Goal: Communication & Community: Answer question/provide support

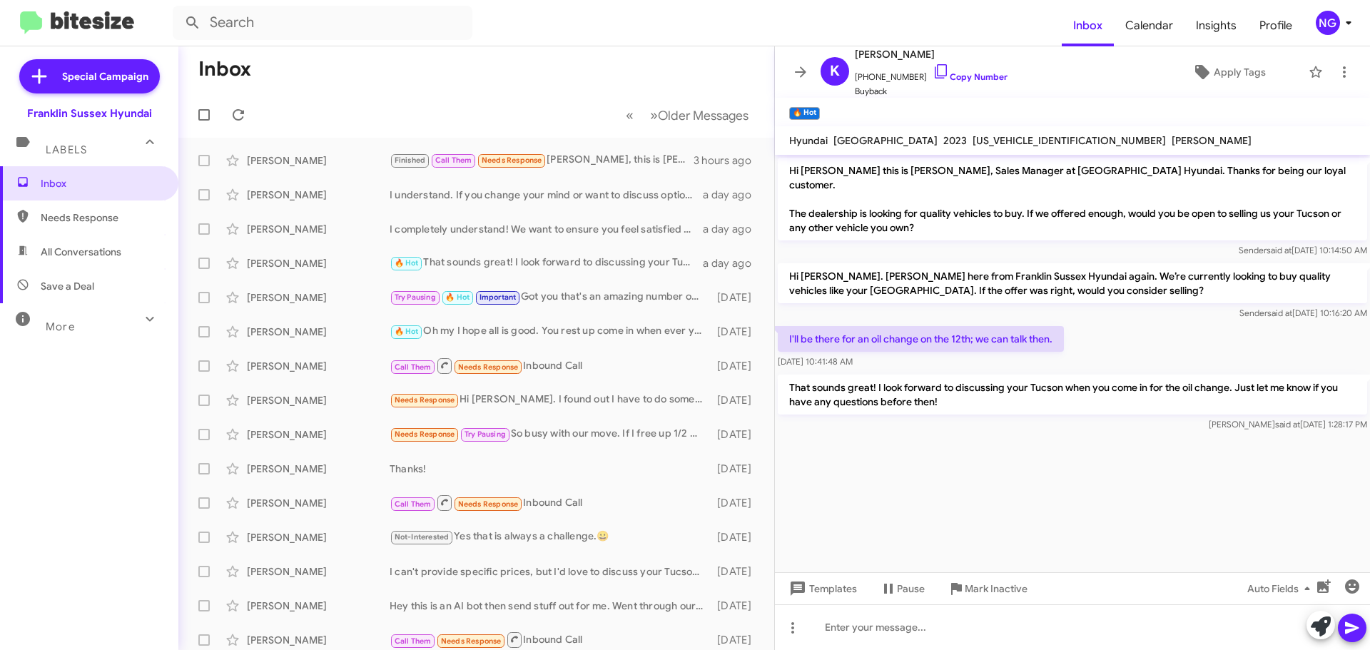
click at [1341, 19] on icon at bounding box center [1348, 22] width 17 height 17
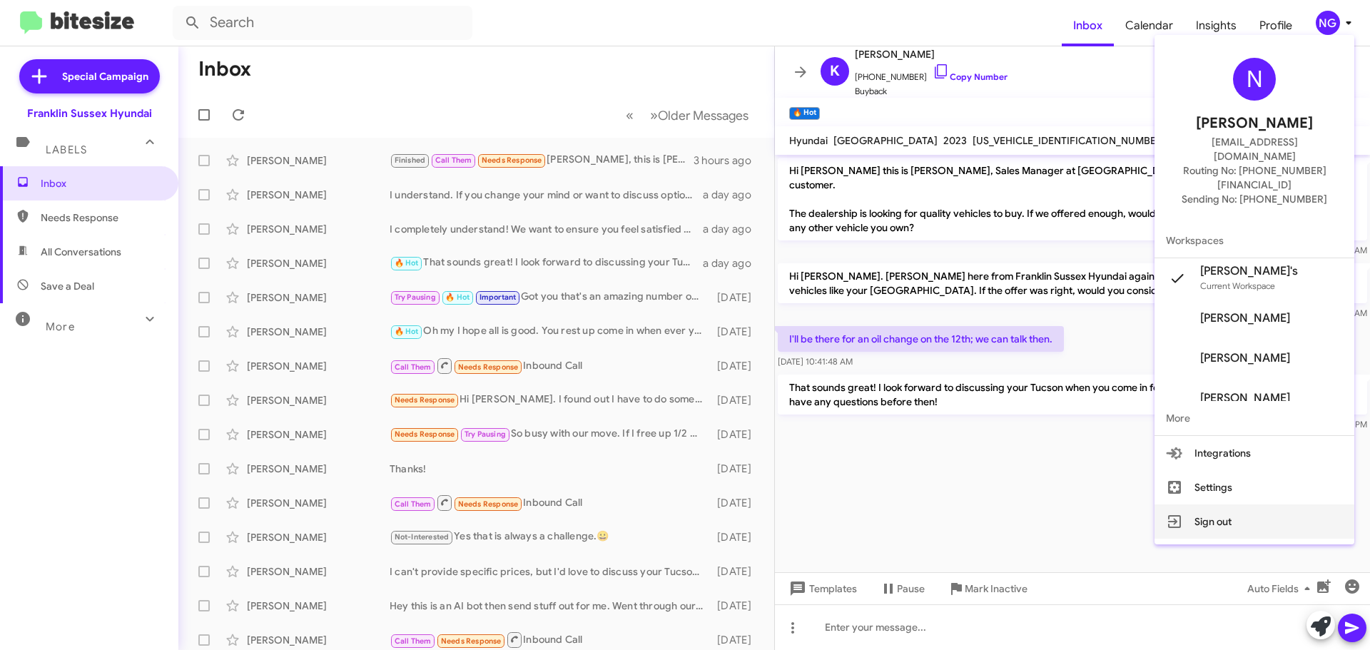
click at [1243, 504] on button "Sign out" at bounding box center [1254, 521] width 200 height 34
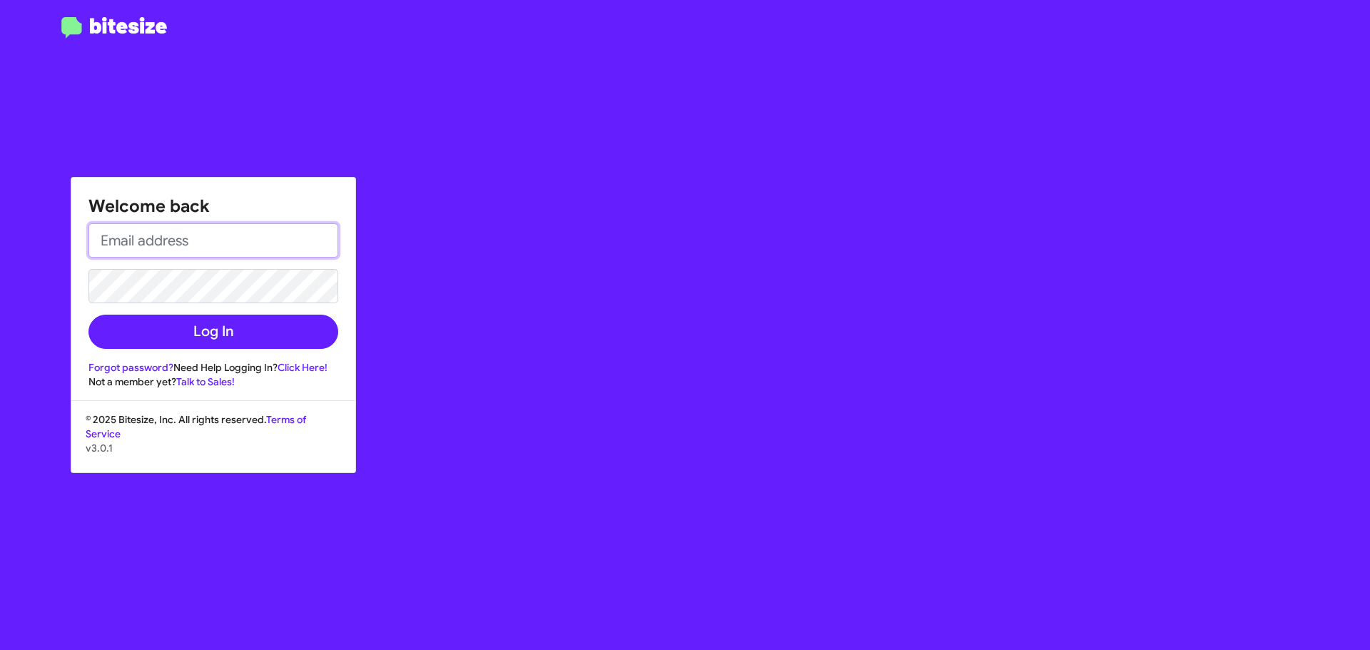
type input "[EMAIL_ADDRESS][DOMAIN_NAME]"
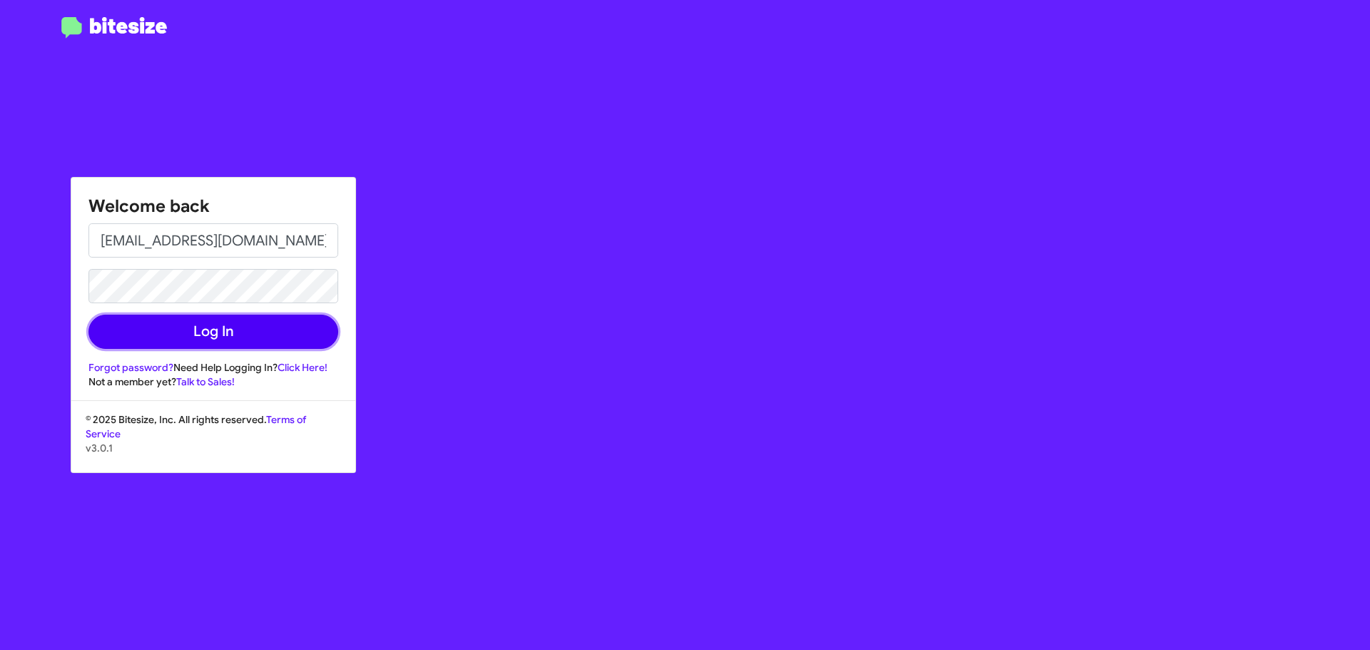
click at [204, 317] on button "Log In" at bounding box center [213, 332] width 250 height 34
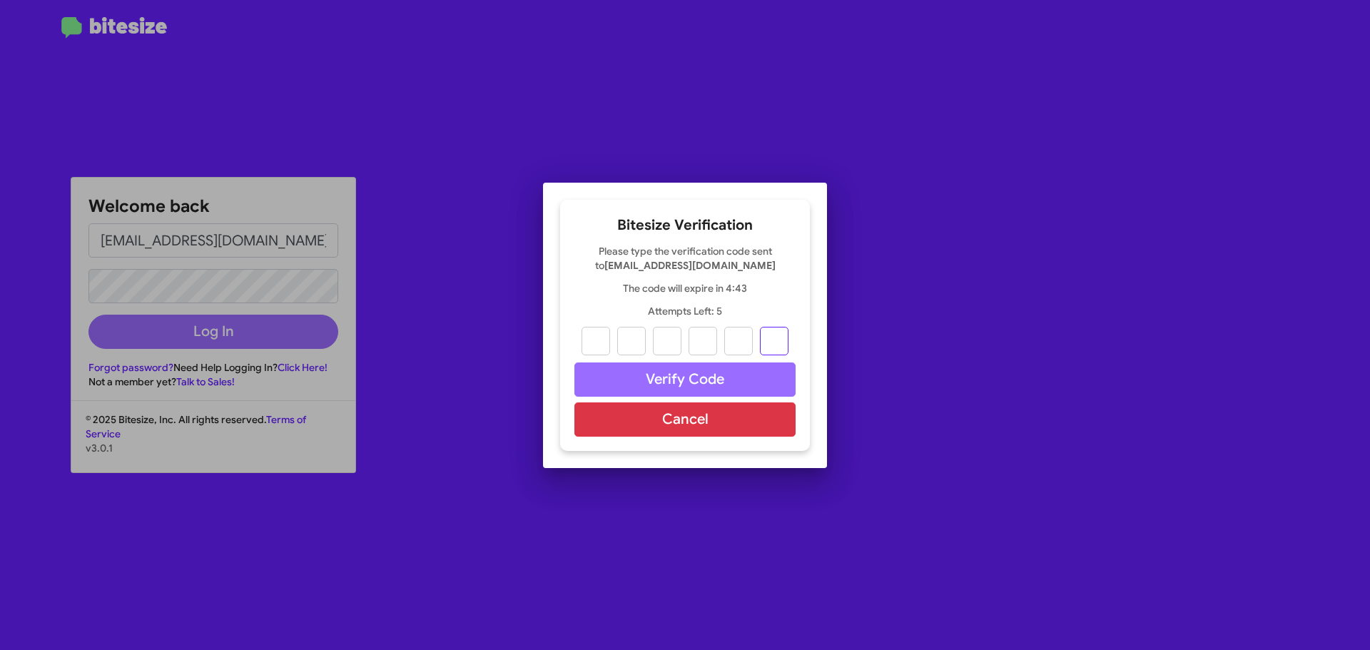
paste input "1"
type input "0"
type input "8"
type input "1"
type input "7"
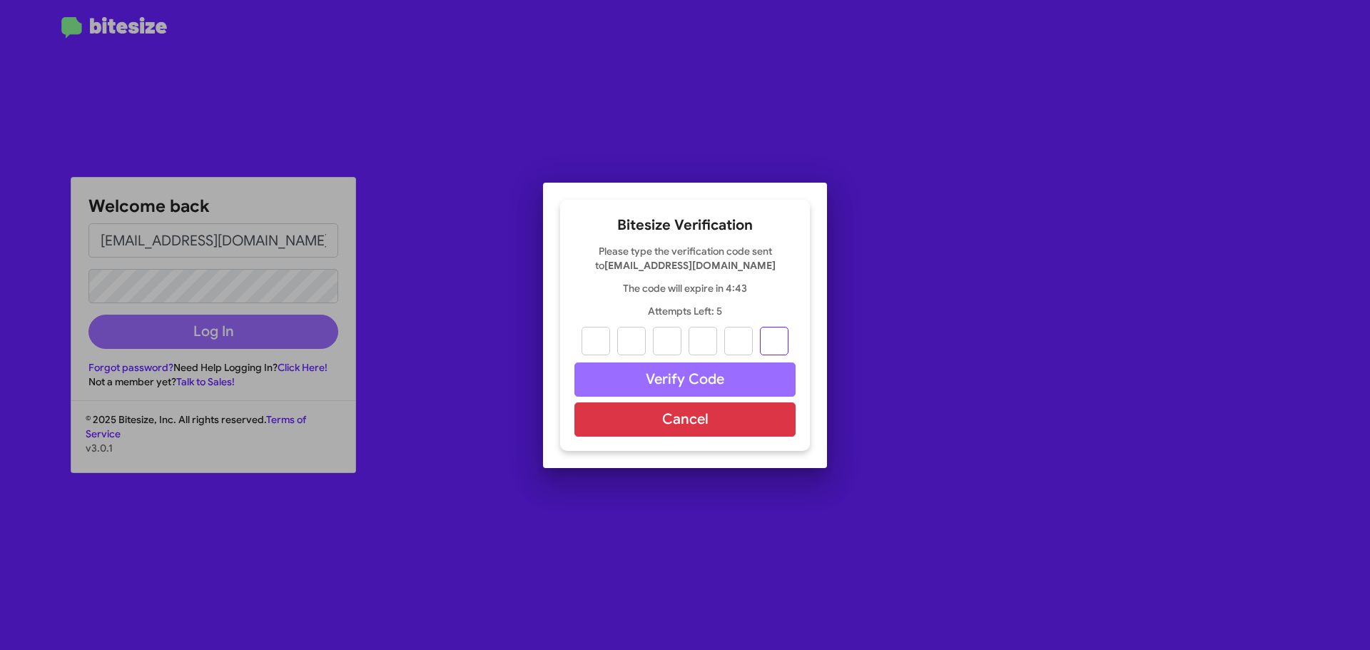
type input "7"
type input "1"
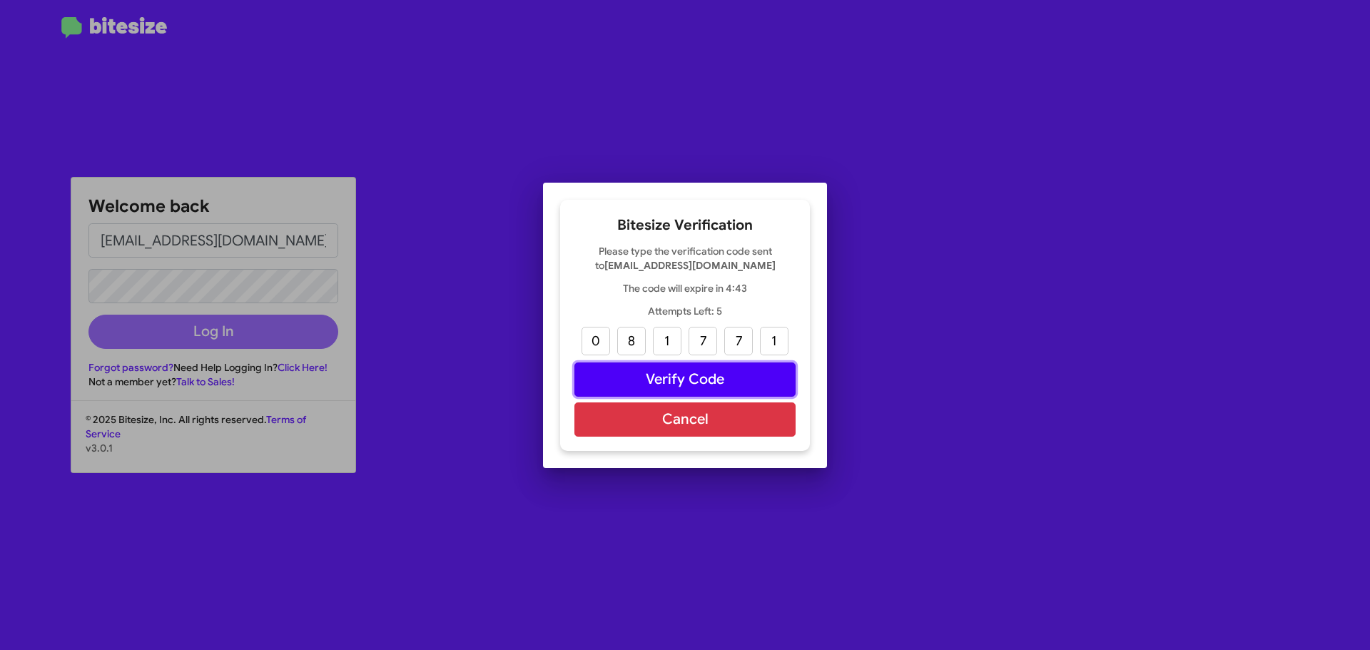
drag, startPoint x: 693, startPoint y: 375, endPoint x: 703, endPoint y: 412, distance: 37.9
click at [693, 376] on button "Verify Code" at bounding box center [684, 379] width 221 height 34
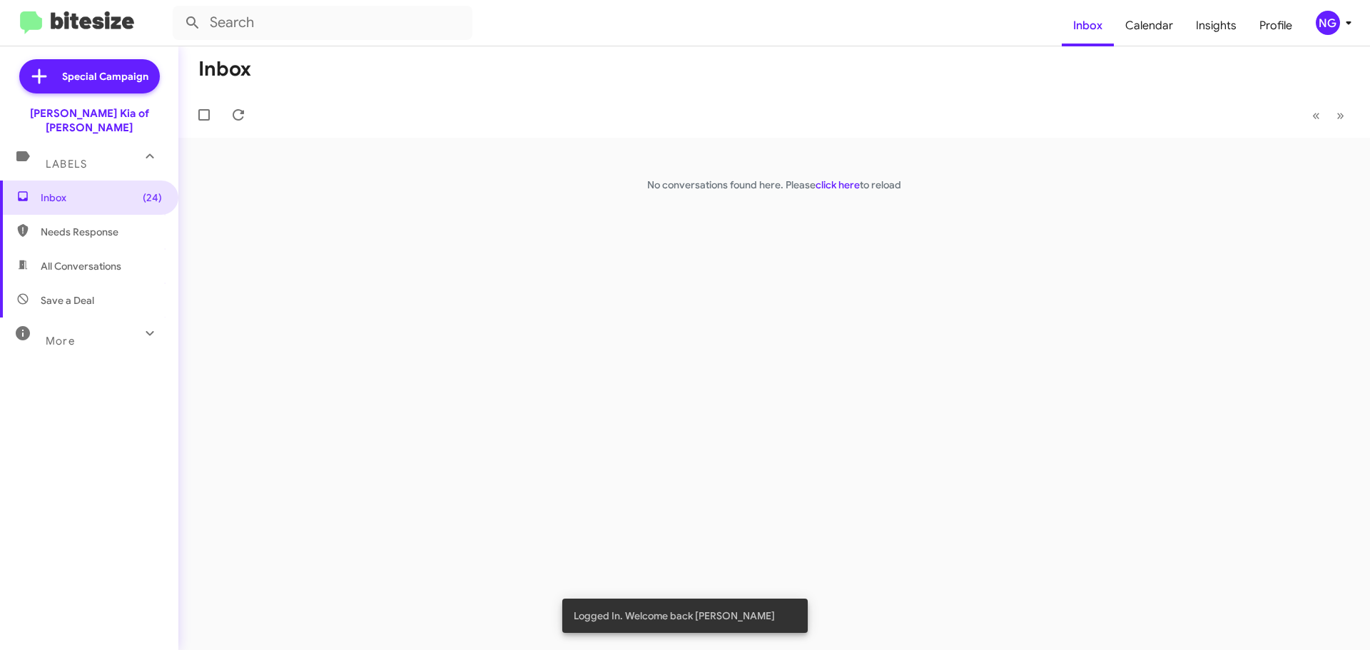
drag, startPoint x: 847, startPoint y: 185, endPoint x: 852, endPoint y: 206, distance: 22.0
click at [847, 185] on link "click here" at bounding box center [837, 184] width 44 height 13
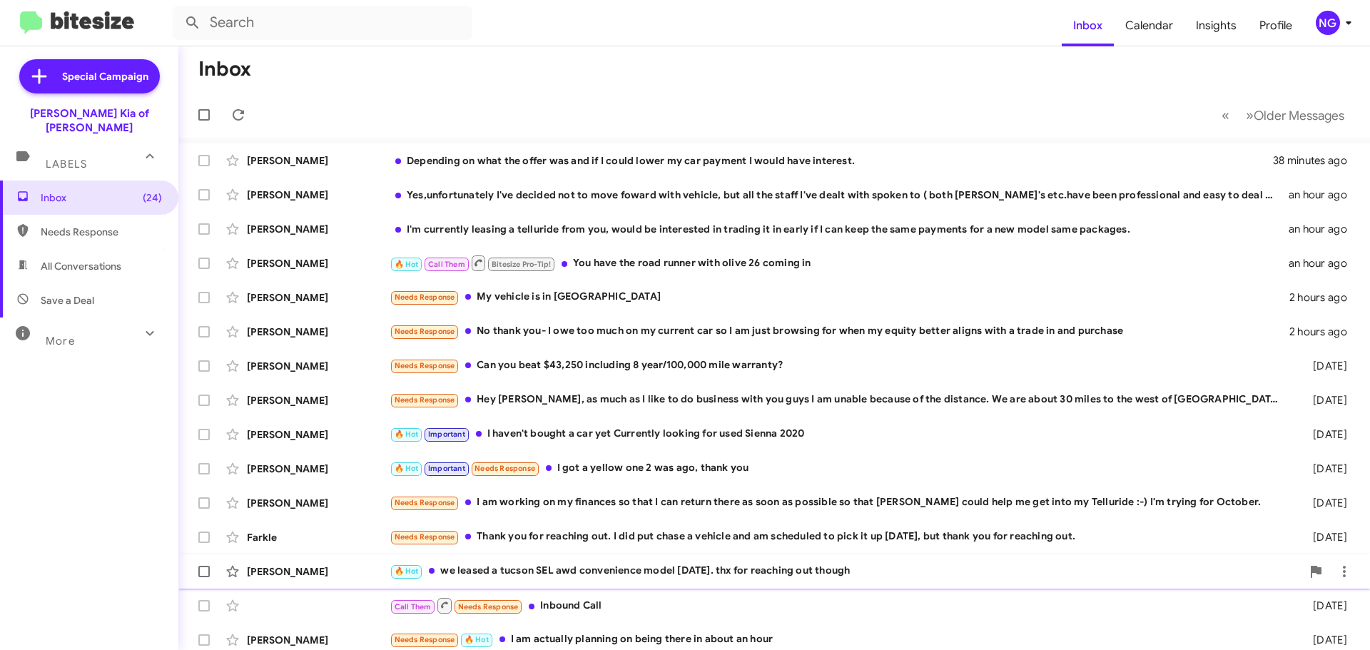
click at [551, 576] on div "🔥 Hot we leased a tucson SEL awd convenience model [DATE]. thx for reaching out…" at bounding box center [845, 571] width 912 height 16
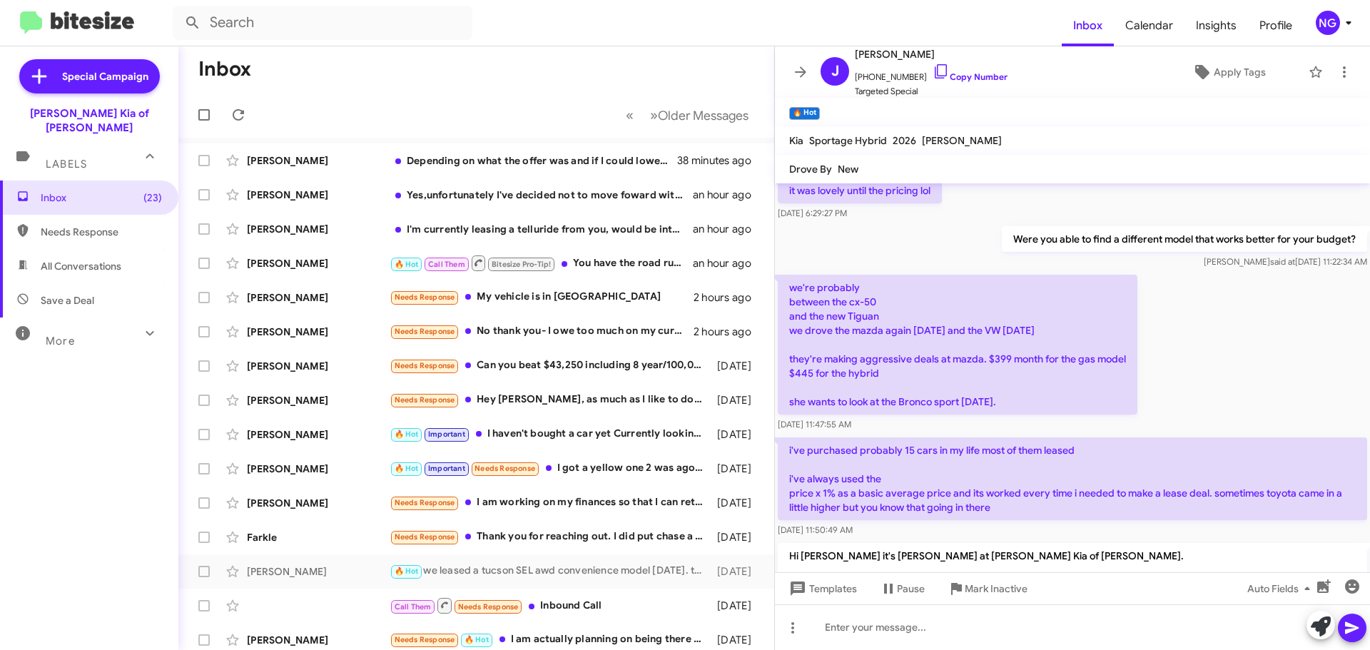
scroll to position [143, 0]
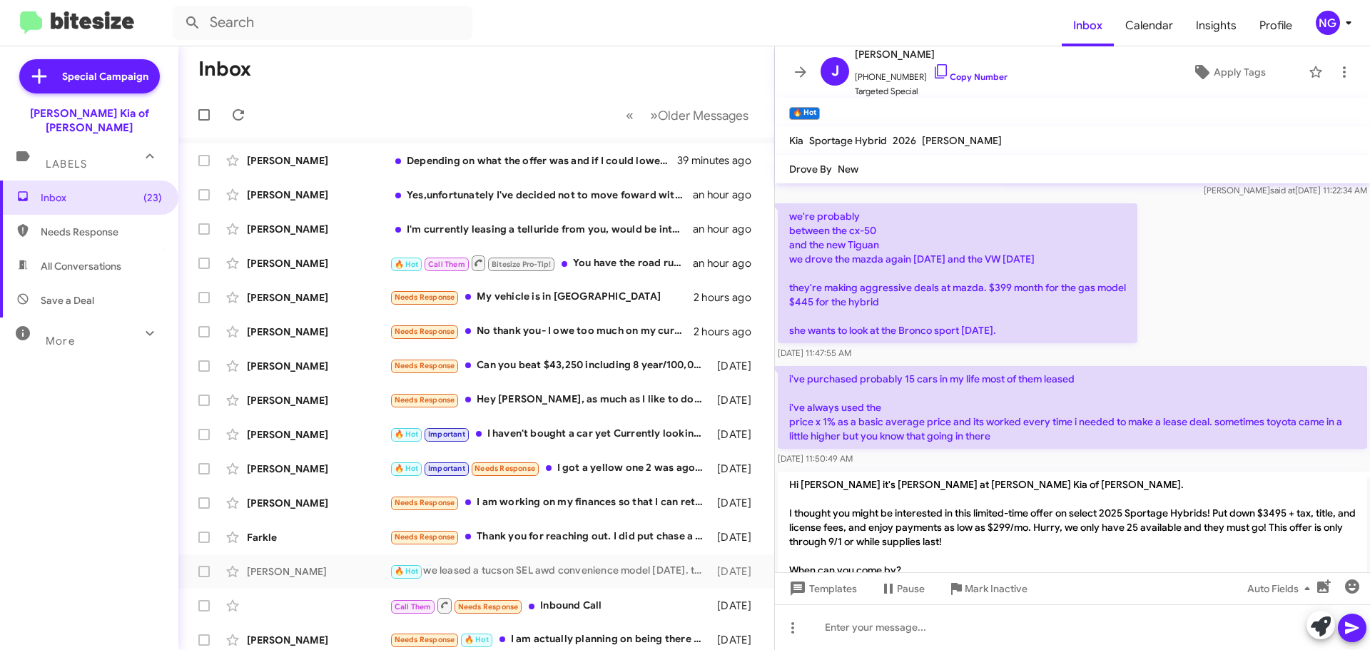
click at [1081, 424] on p "i've purchased probably 15 cars in my life most of them leased i've always used…" at bounding box center [1072, 407] width 589 height 83
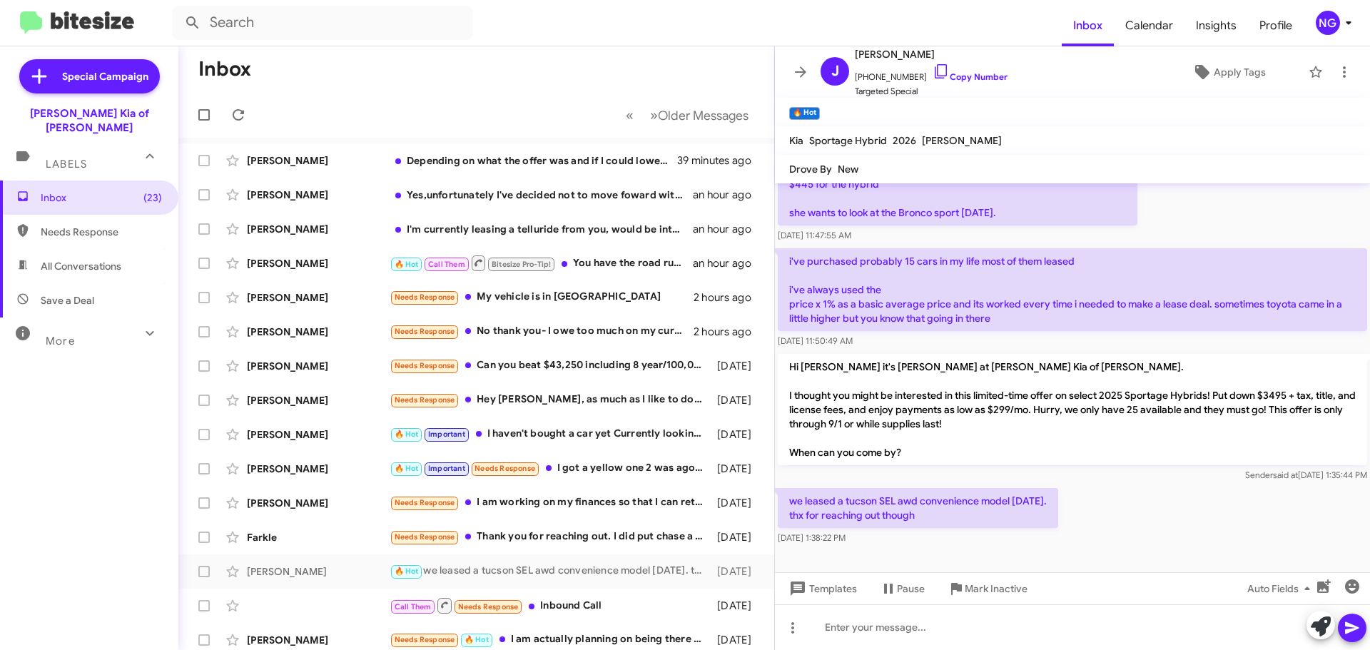
scroll to position [261, 0]
click at [797, 77] on icon at bounding box center [800, 71] width 17 height 17
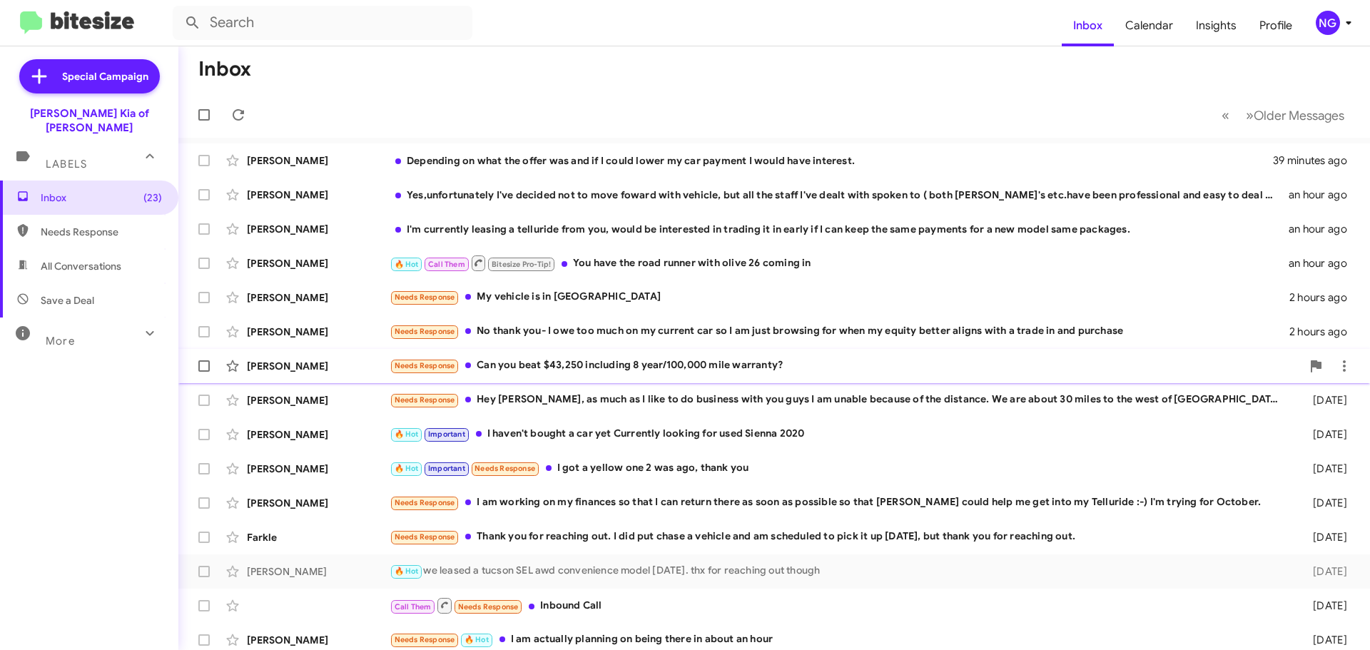
click at [752, 365] on div "Needs Response Can you beat $43,250 including 8 year/100,000 mile warranty?" at bounding box center [845, 365] width 912 height 16
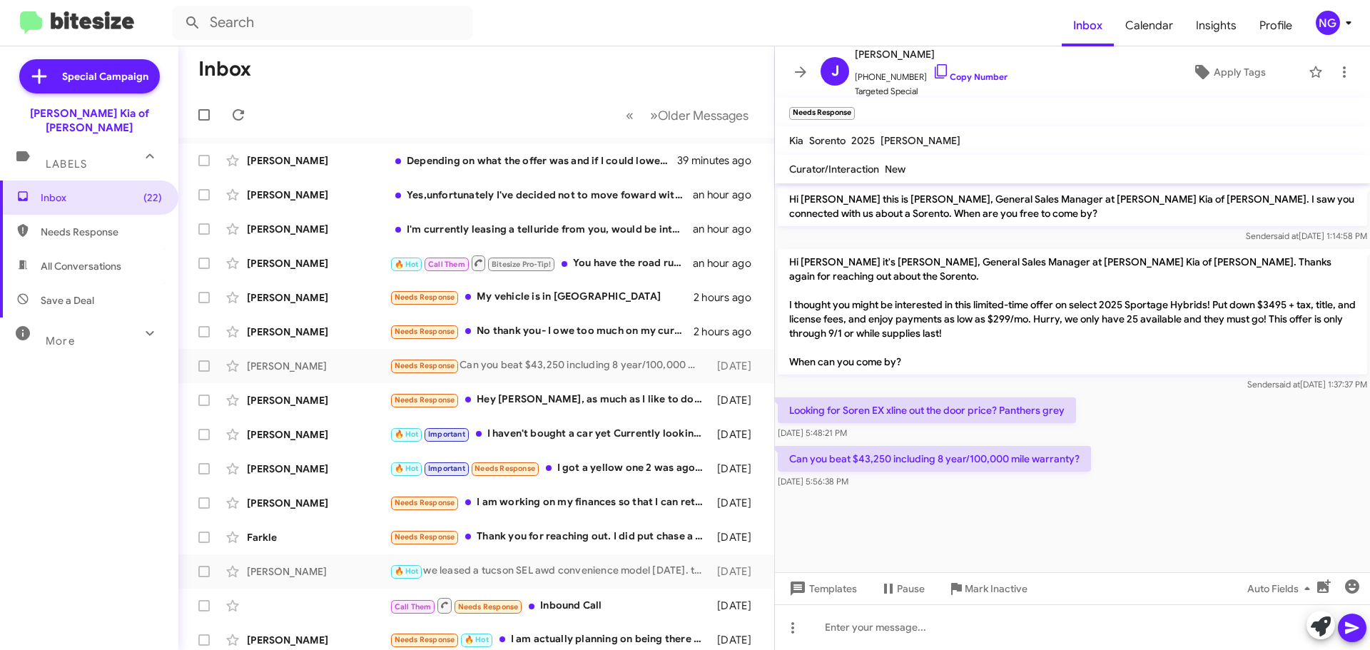
click at [900, 265] on p "Hi [PERSON_NAME] it's [PERSON_NAME], General Sales Manager at [PERSON_NAME] Kia…" at bounding box center [1072, 312] width 589 height 126
click at [925, 294] on p "Hi [PERSON_NAME] it's [PERSON_NAME], General Sales Manager at [PERSON_NAME] Kia…" at bounding box center [1072, 312] width 589 height 126
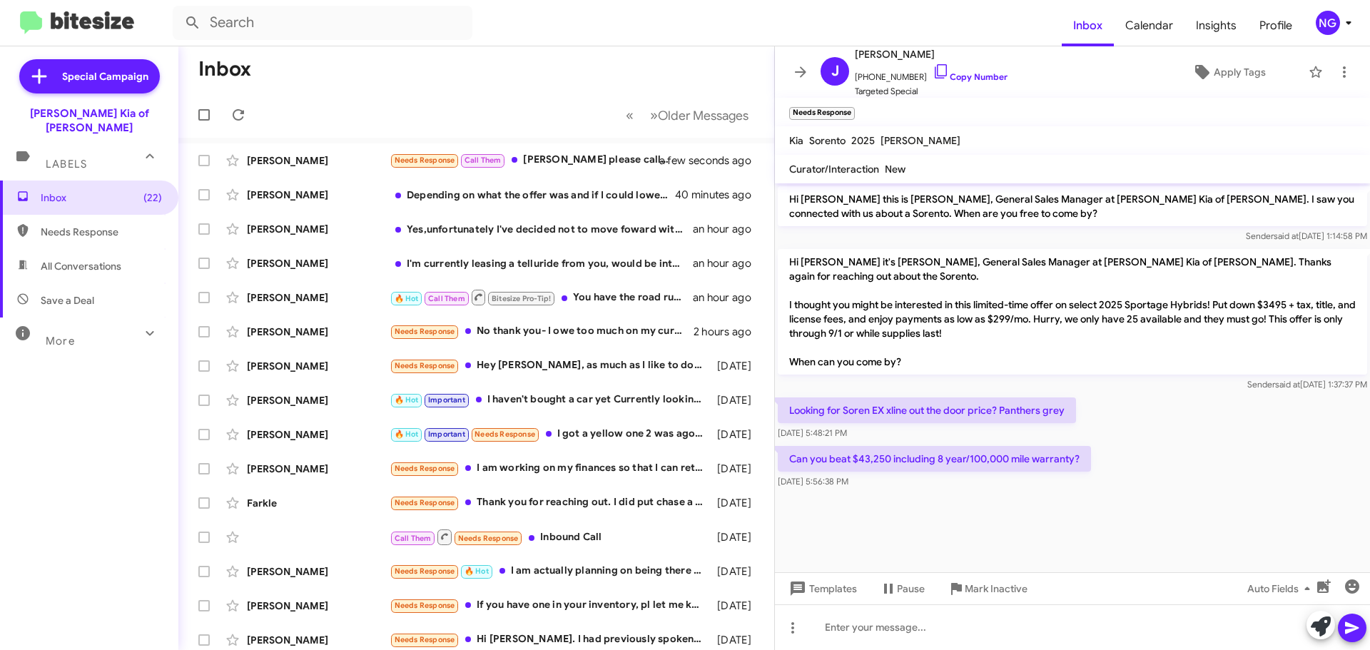
click at [1049, 414] on p "Looking for Soren EX xline out the door price? Panthers grey" at bounding box center [927, 410] width 298 height 26
click at [971, 454] on p "Can you beat $43,250 including 8 year/100,000 mile warranty?" at bounding box center [934, 459] width 313 height 26
click at [957, 459] on p "Can you beat $43,250 including 8 year/100,000 mile warranty?" at bounding box center [934, 459] width 313 height 26
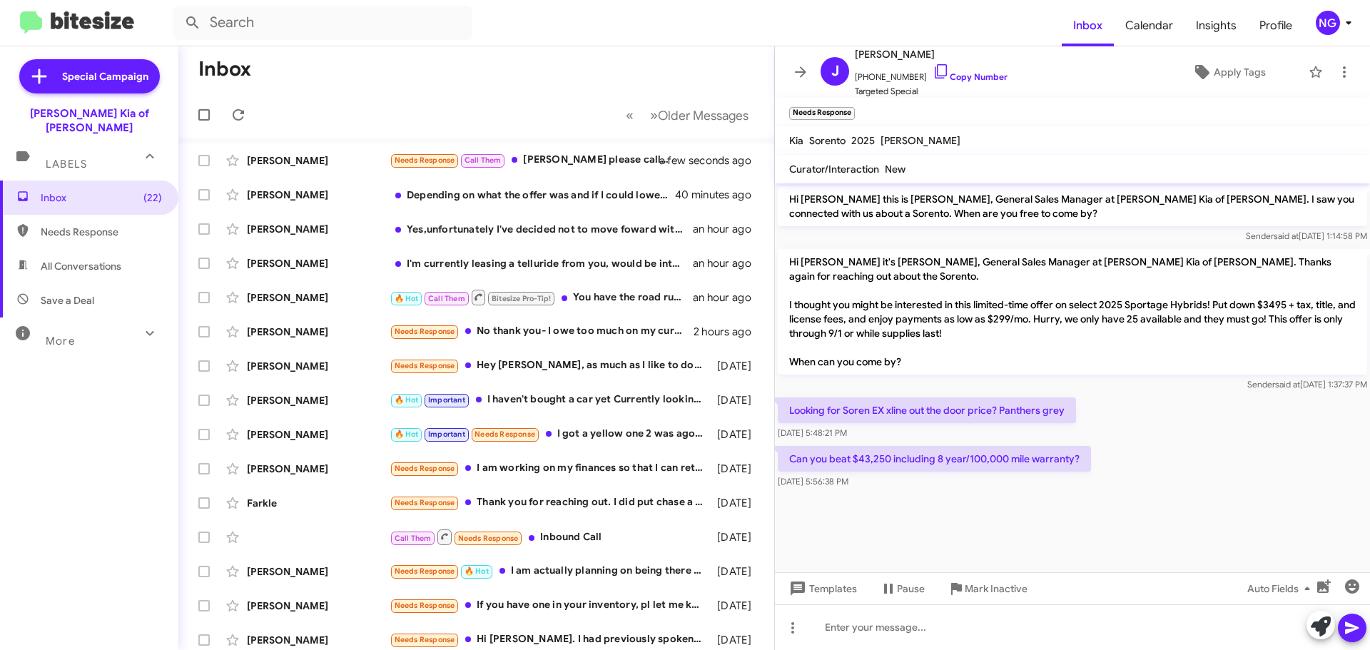
click at [957, 459] on p "Can you beat $43,250 including 8 year/100,000 mile warranty?" at bounding box center [934, 459] width 313 height 26
click at [953, 478] on div "[DATE] 5:56:38 PM" at bounding box center [934, 481] width 313 height 14
click at [957, 461] on p "Can you beat $43,250 including 8 year/100,000 mile warranty?" at bounding box center [934, 459] width 313 height 26
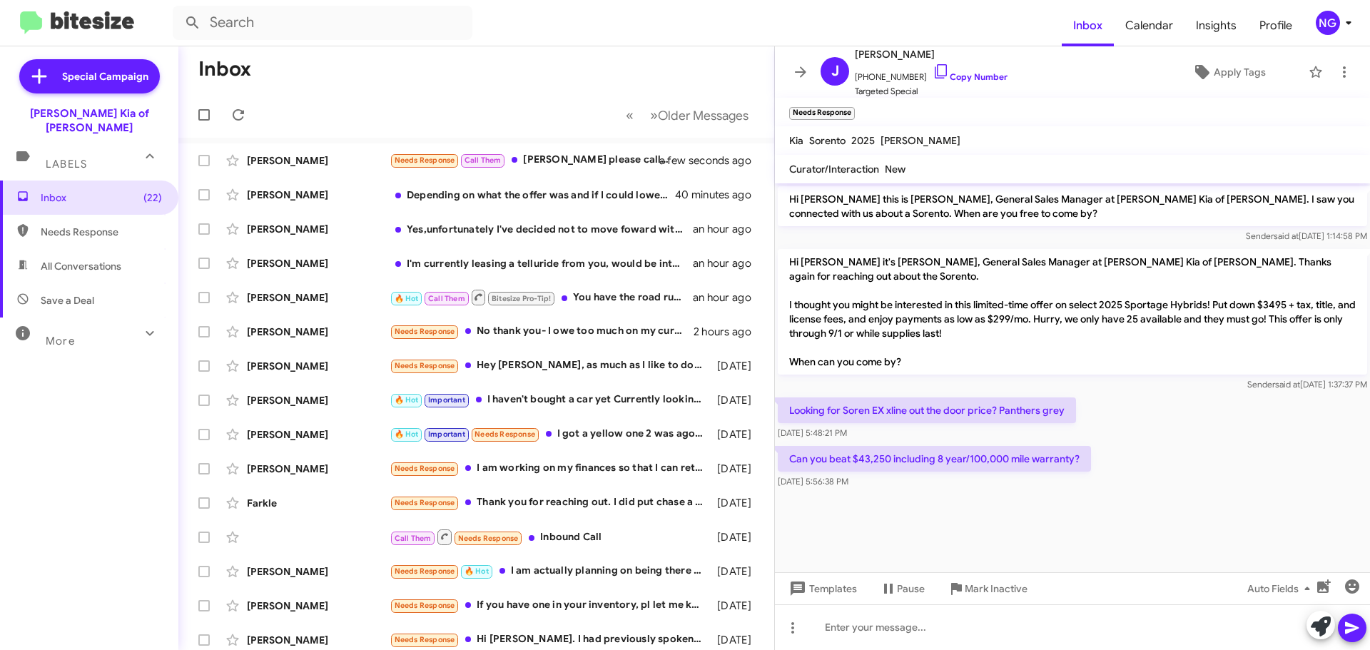
click at [932, 482] on div "[DATE] 5:56:38 PM" at bounding box center [934, 481] width 313 height 14
click at [942, 463] on p "Can you beat $43,250 including 8 year/100,000 mile warranty?" at bounding box center [934, 459] width 313 height 26
click at [956, 492] on div at bounding box center [1072, 498] width 595 height 14
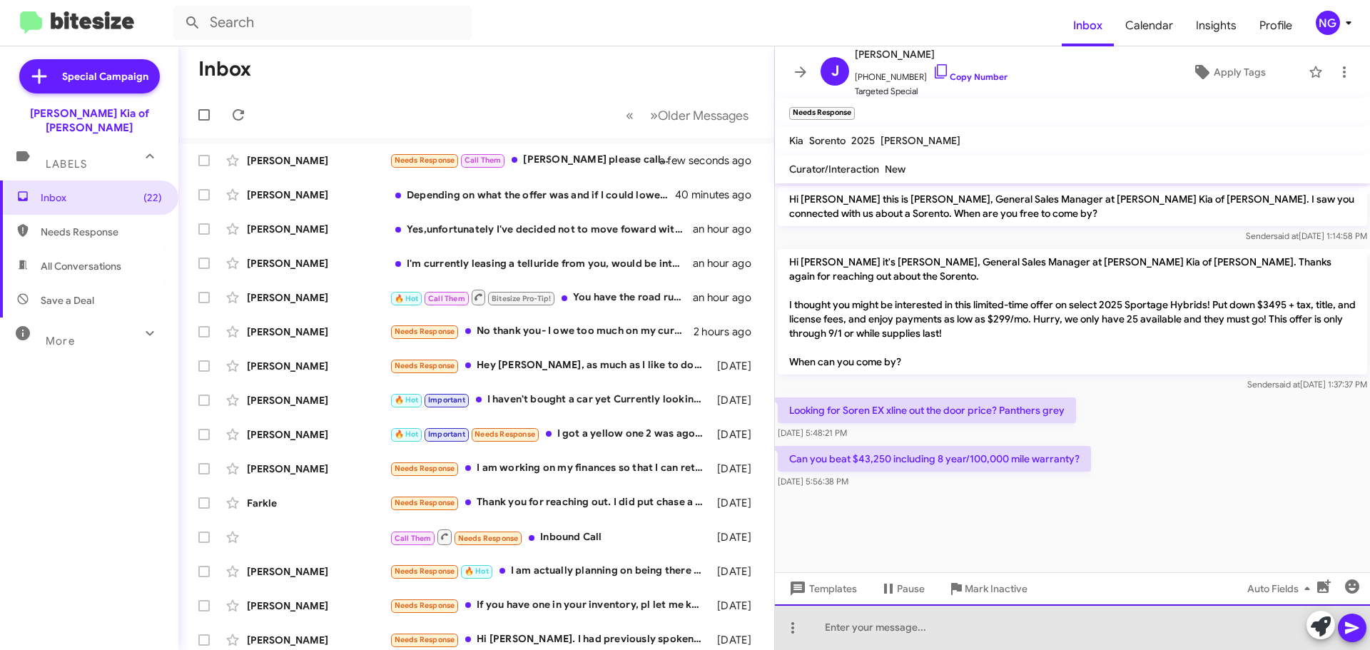
click at [895, 631] on div at bounding box center [1072, 627] width 595 height 46
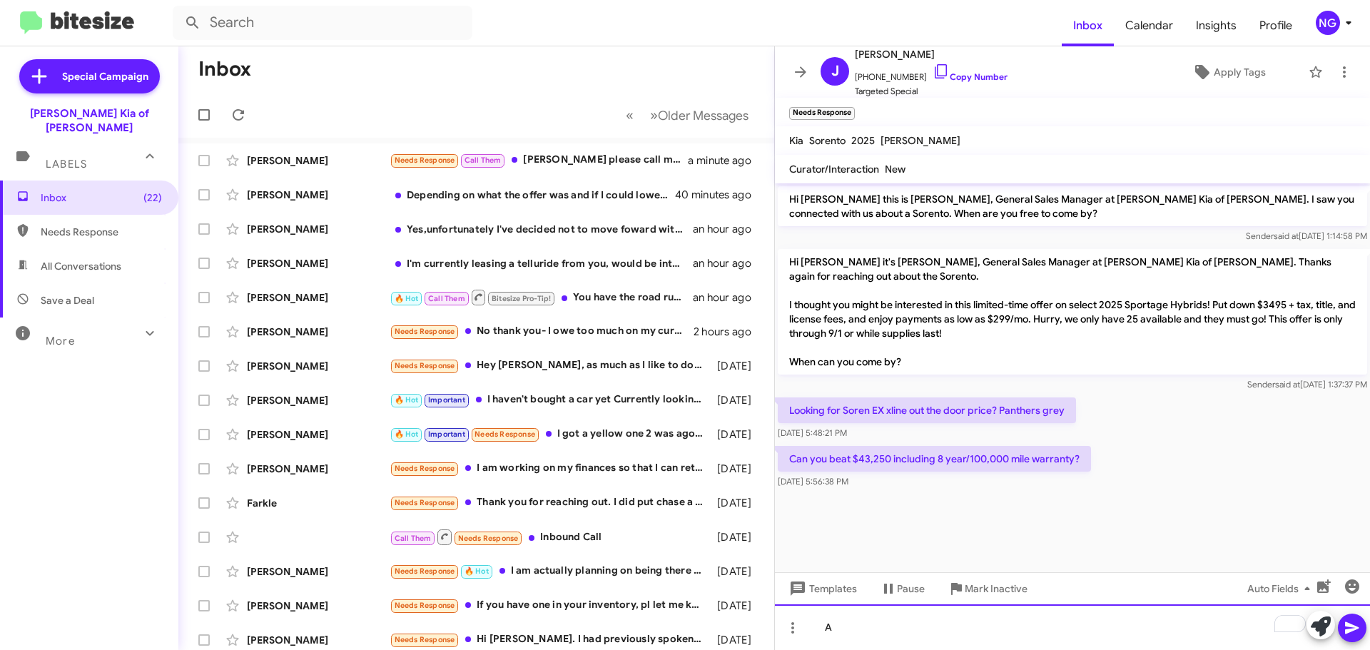
click at [857, 623] on div "A" at bounding box center [1072, 627] width 595 height 46
click at [929, 632] on div "Absolutely!" at bounding box center [1072, 627] width 595 height 46
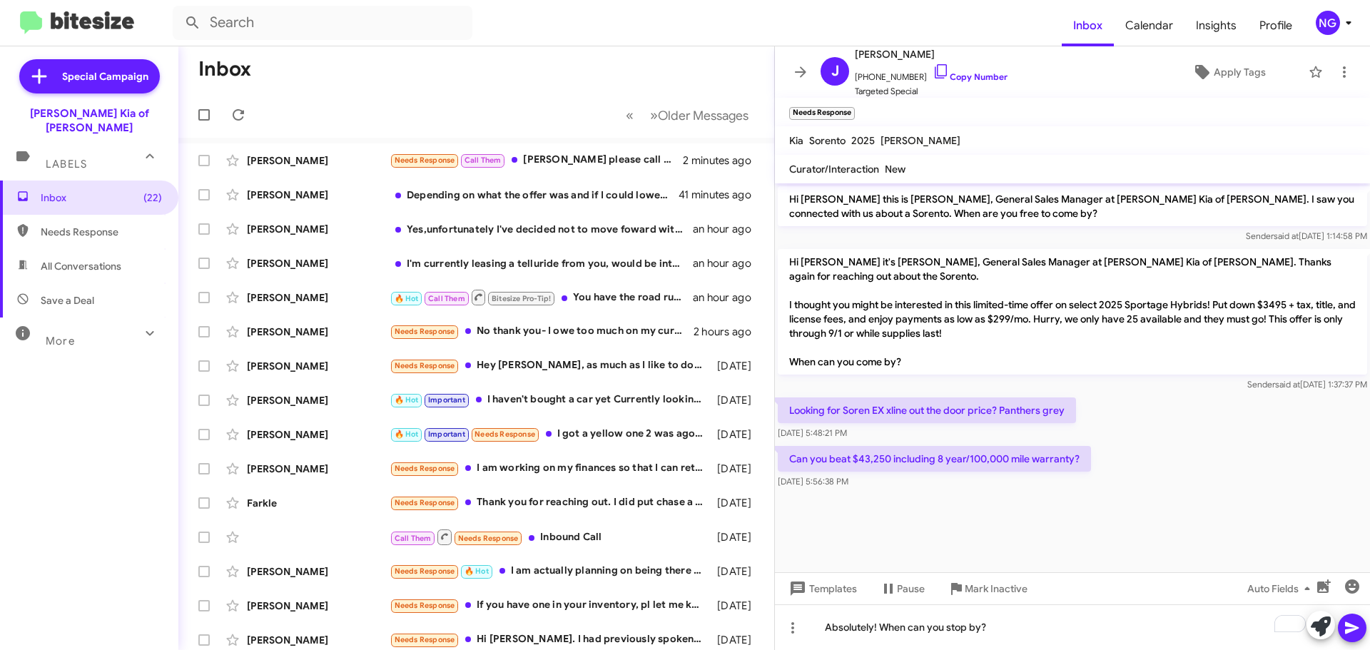
click at [1359, 633] on icon at bounding box center [1351, 627] width 17 height 17
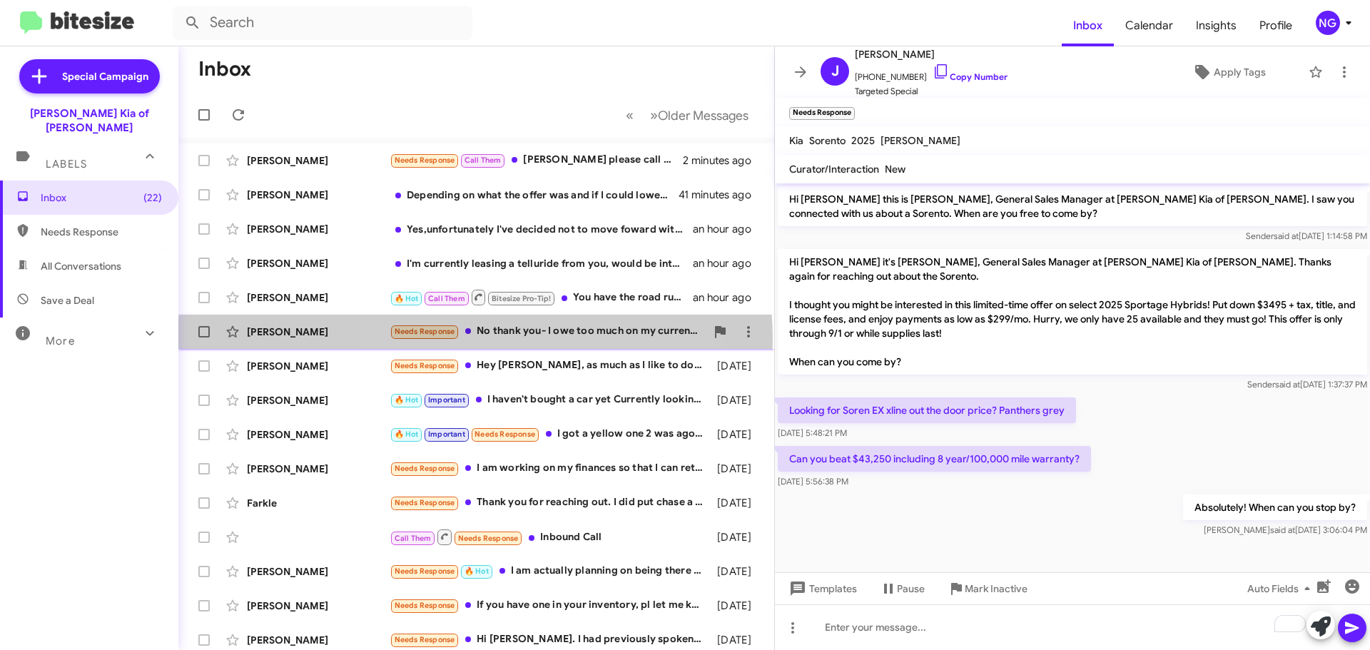
click at [475, 339] on div "Needs Response No thank you- I owe too much on my current car so I am just brow…" at bounding box center [547, 331] width 316 height 16
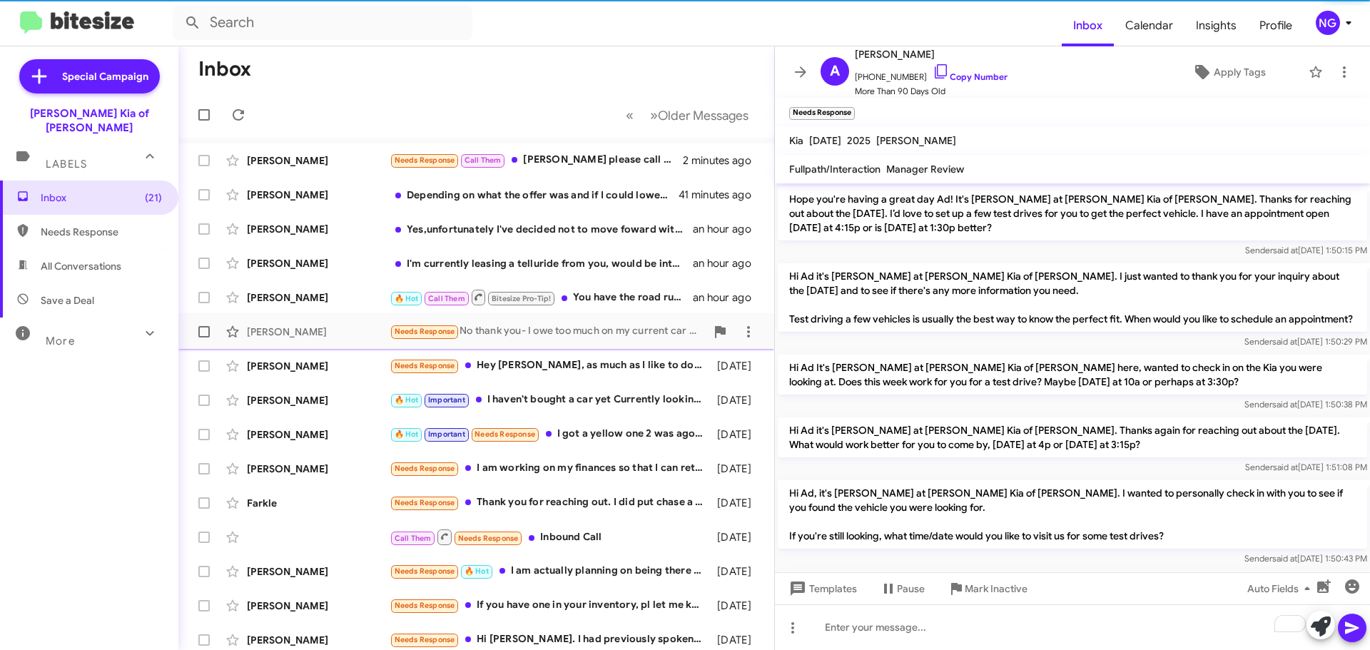
scroll to position [1181, 0]
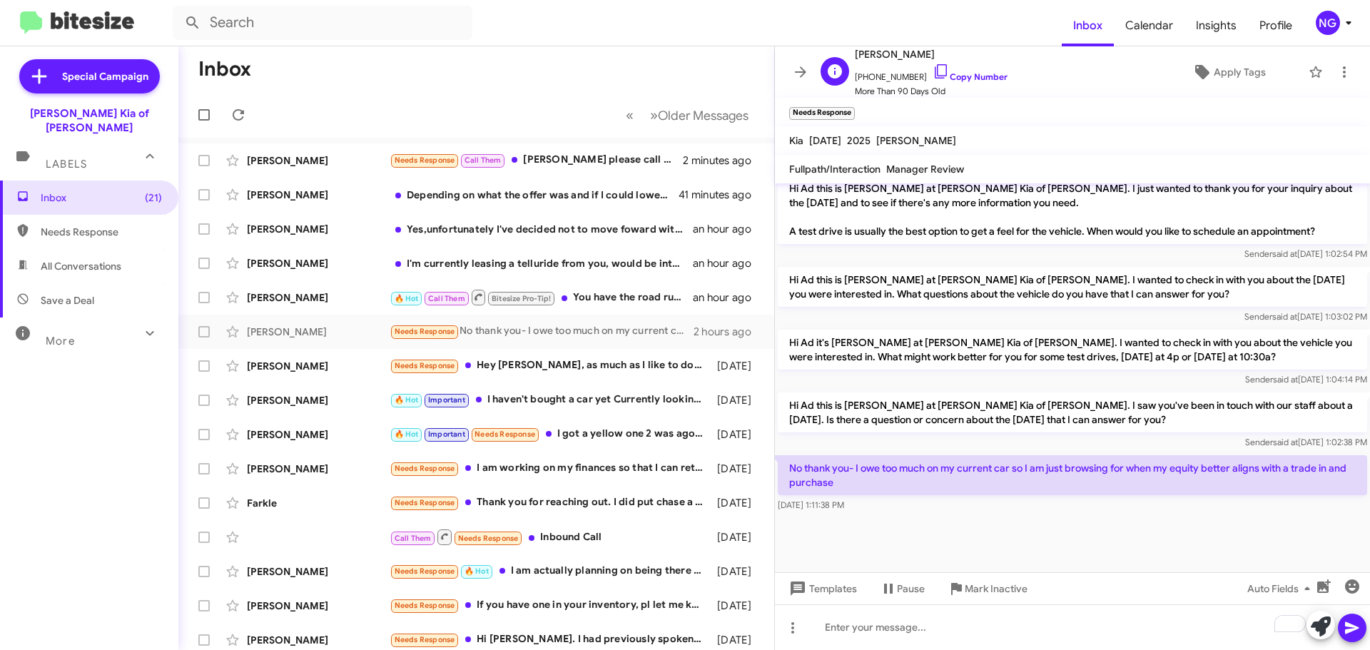
click at [891, 73] on span "[PHONE_NUMBER] Copy Number" at bounding box center [931, 73] width 153 height 21
click at [633, 164] on div "Needs Response Call Them [PERSON_NAME] please call me at [PHONE_NUMBER]" at bounding box center [547, 160] width 316 height 16
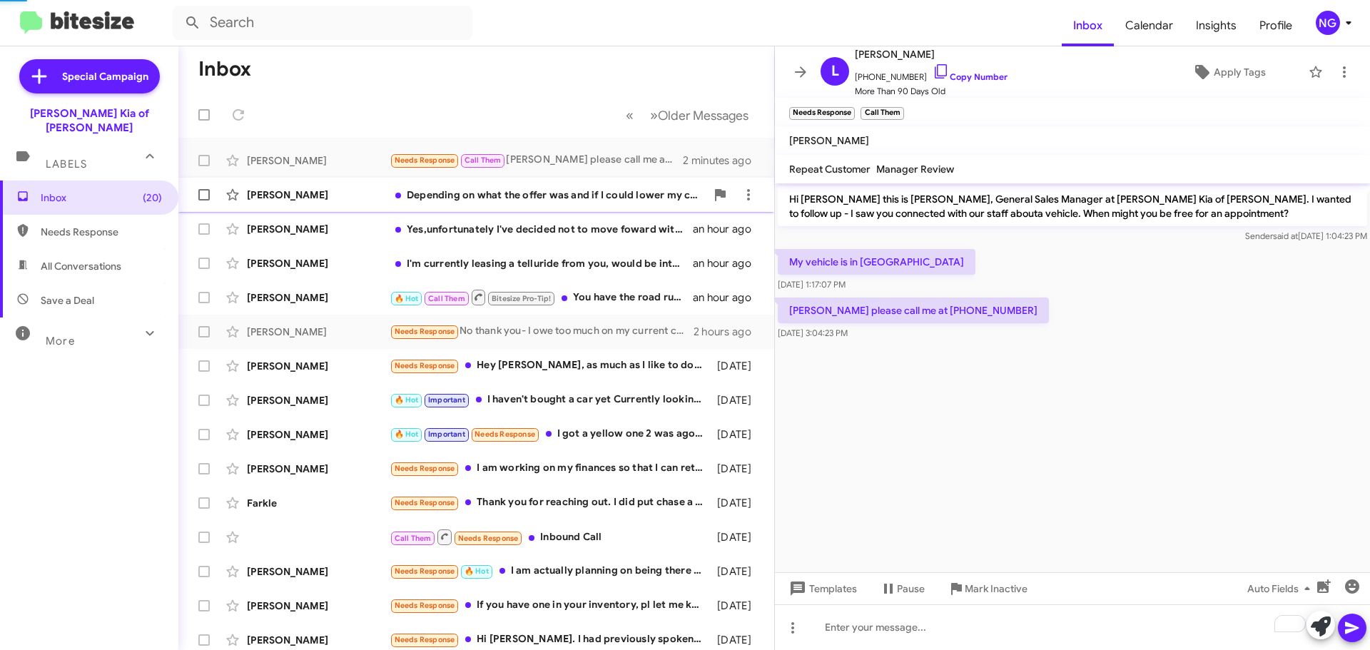
click at [538, 205] on div "[PERSON_NAME] Depending on what the offer was and if I could lower my car payme…" at bounding box center [476, 194] width 573 height 29
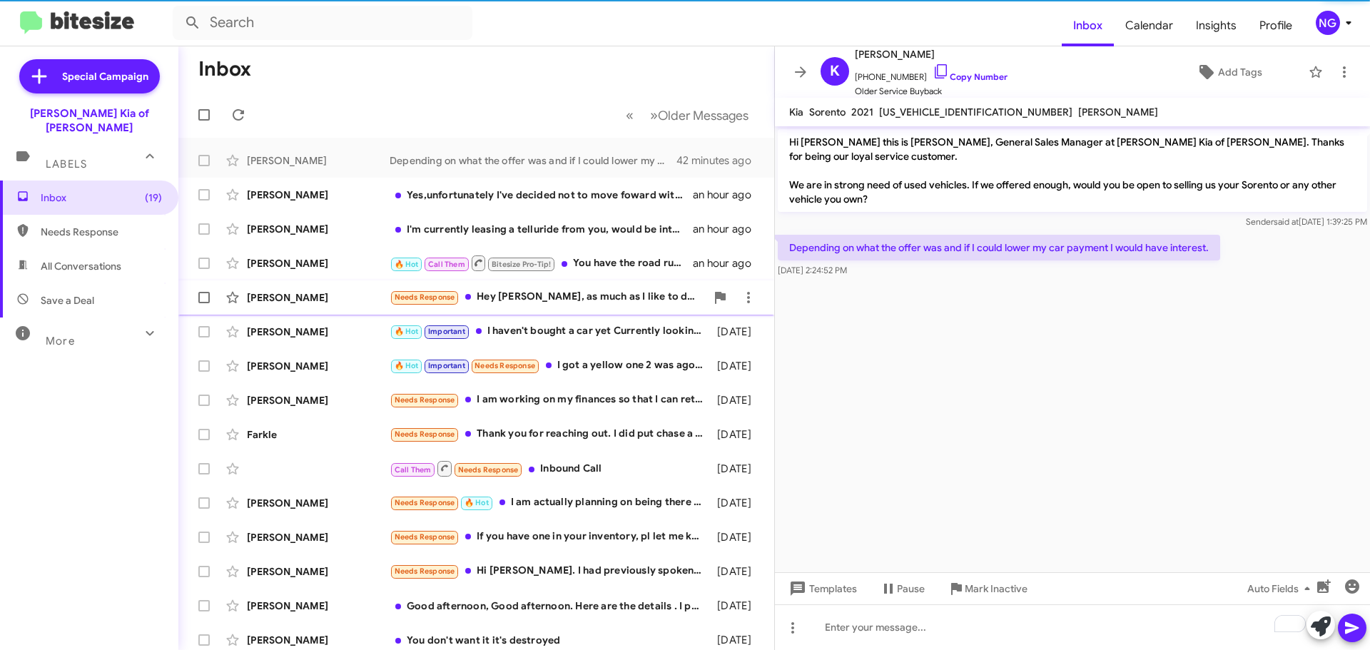
click at [497, 297] on div "Needs Response Hey [PERSON_NAME], as much as I like to do business with you guy…" at bounding box center [547, 297] width 316 height 16
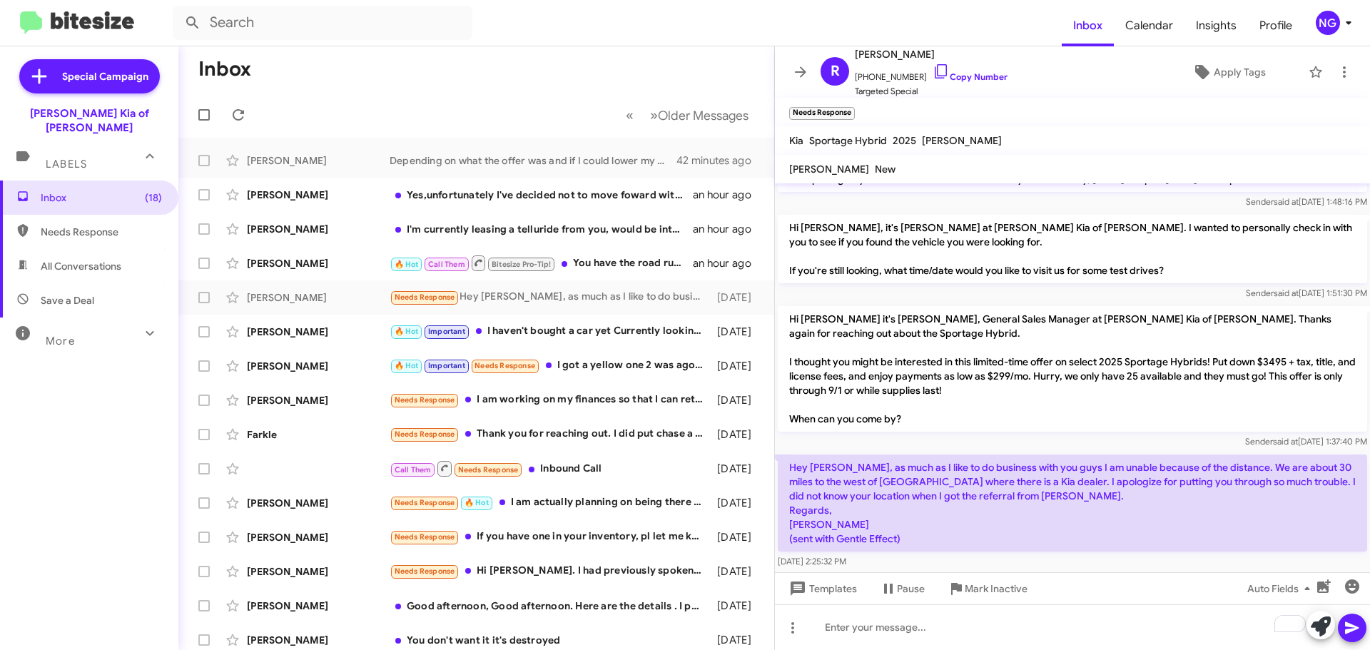
scroll to position [247, 0]
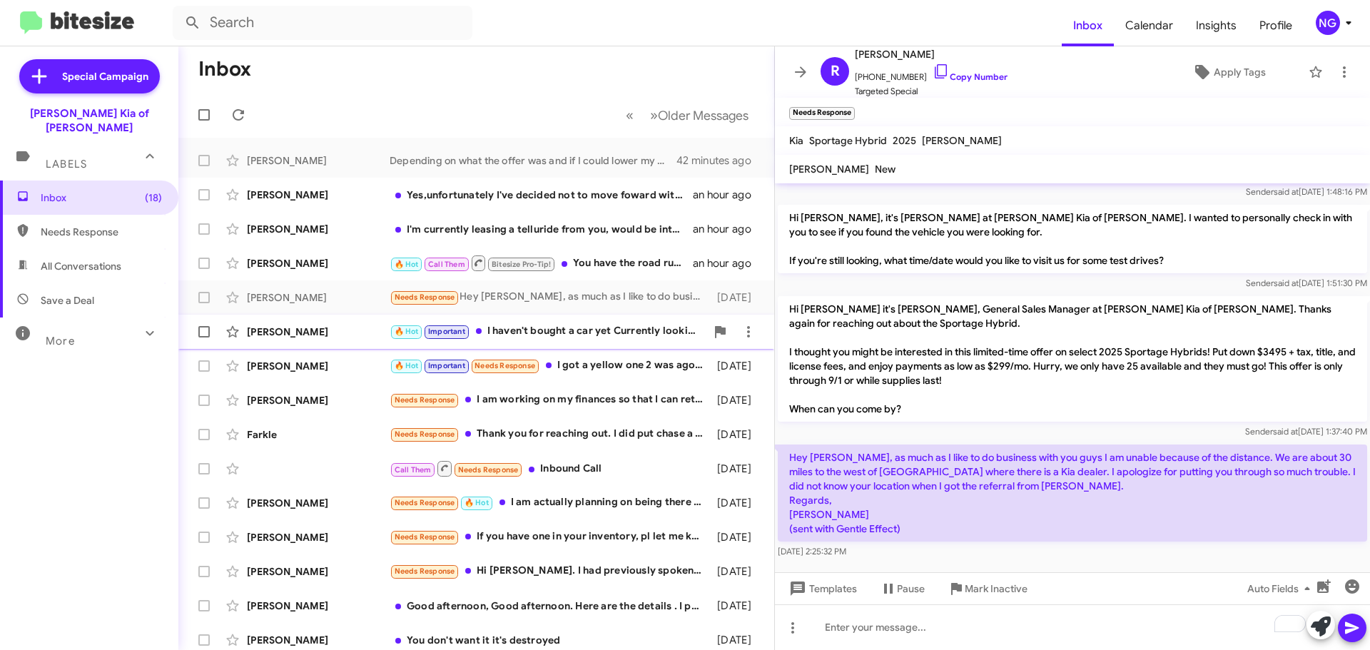
click at [593, 340] on div "[PERSON_NAME] 🔥 Hot Important I haven't bought a car yet Currently looking for …" at bounding box center [476, 331] width 573 height 29
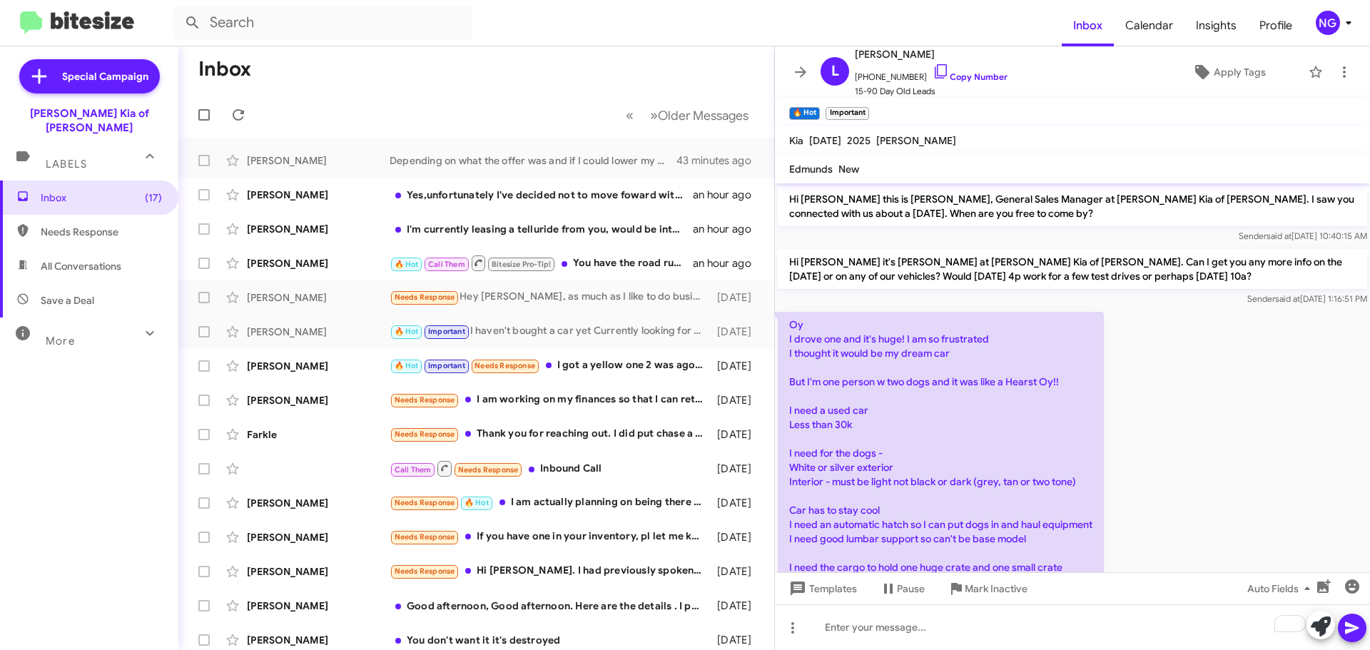
scroll to position [71, 0]
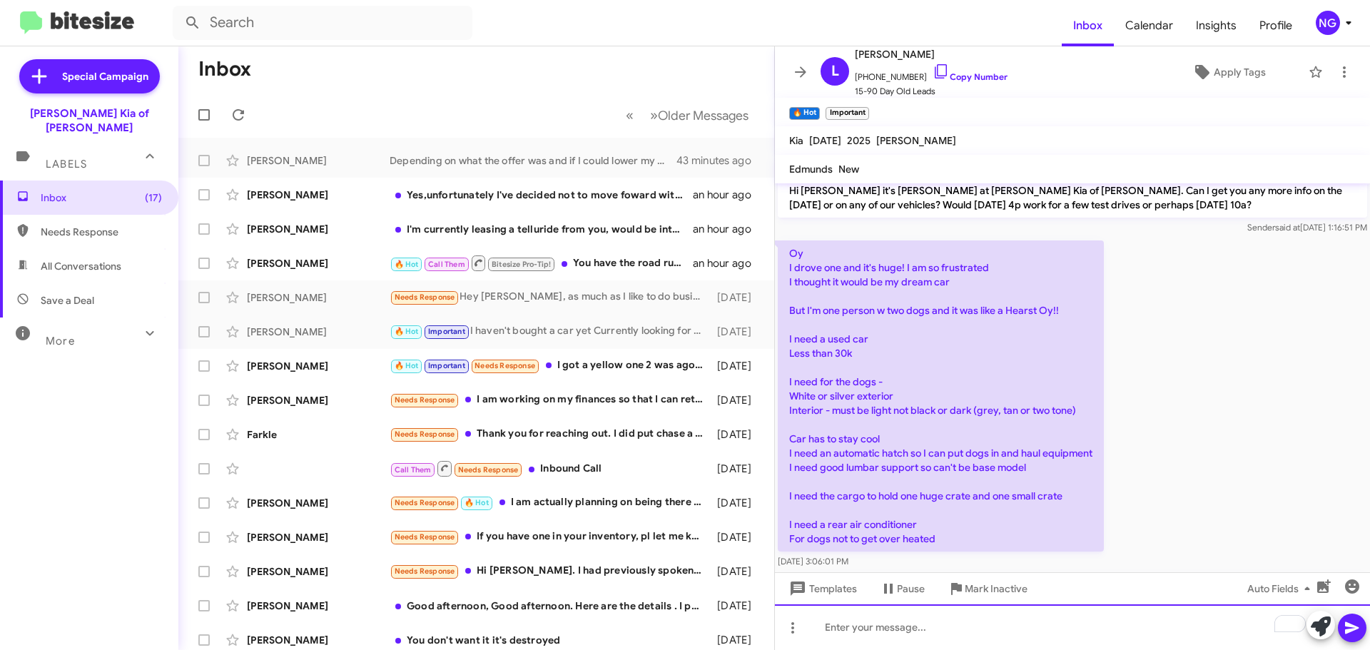
click at [873, 638] on div "To enrich screen reader interactions, please activate Accessibility in Grammarl…" at bounding box center [1072, 627] width 595 height 46
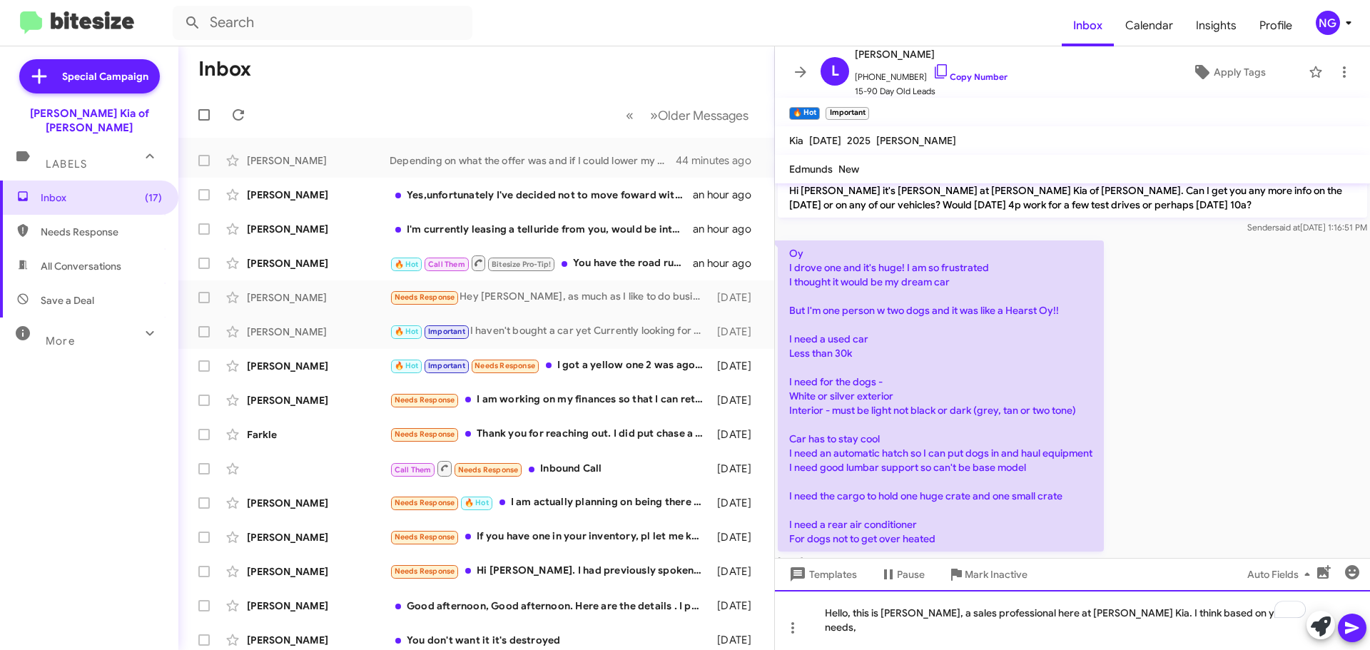
click at [1227, 623] on div "Hello, this is [PERSON_NAME], a sales professional here at [PERSON_NAME] Kia. I…" at bounding box center [1072, 620] width 595 height 60
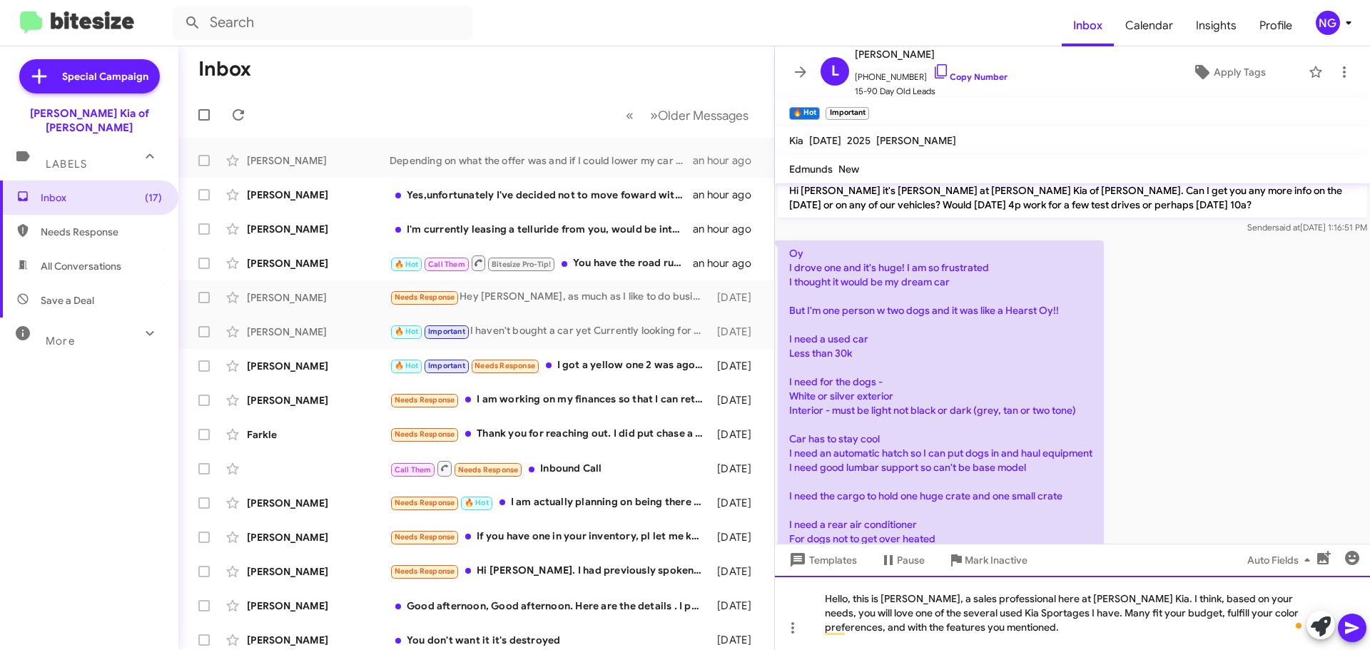
click at [1064, 629] on div "Hello, this is [PERSON_NAME], a sales professional here at [PERSON_NAME] Kia. I…" at bounding box center [1072, 613] width 595 height 74
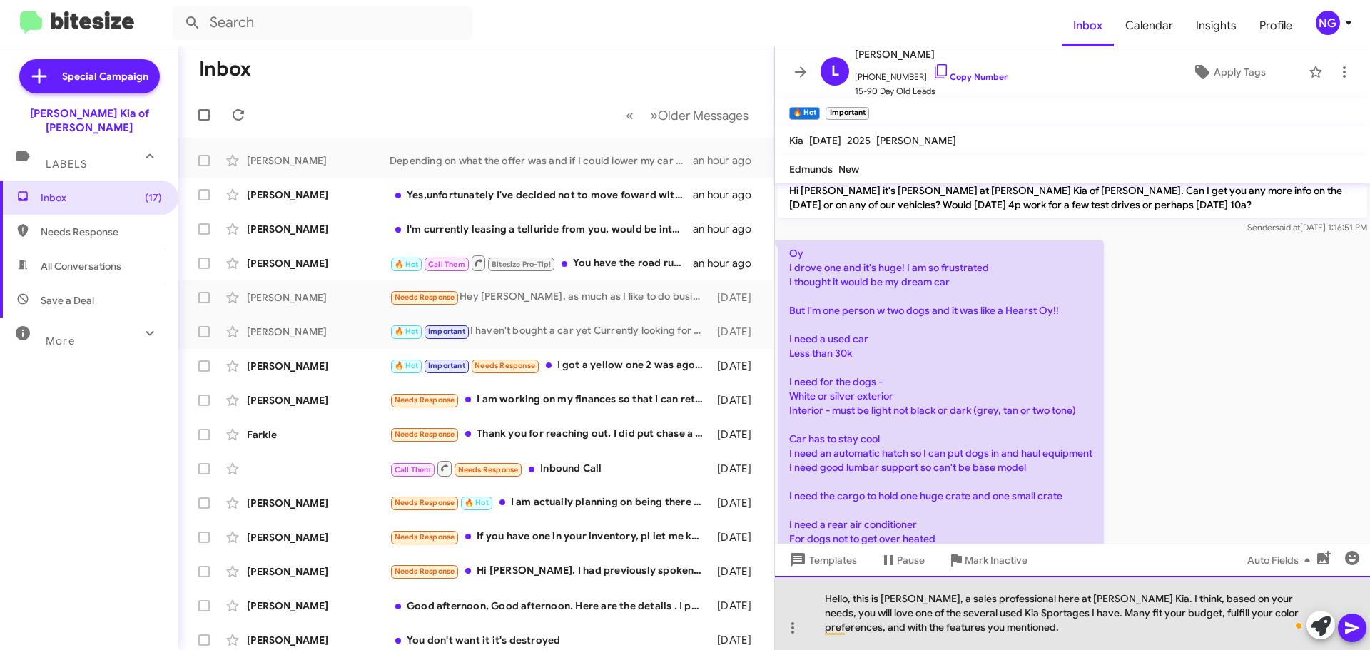
click at [867, 628] on div "Hello, this is [PERSON_NAME], a sales professional here at [PERSON_NAME] Kia. I…" at bounding box center [1072, 613] width 595 height 74
click at [860, 626] on div "Hello, this is [PERSON_NAME], a sales professional here at [PERSON_NAME] Kia. I…" at bounding box center [1072, 613] width 595 height 74
click at [1021, 635] on div "Hello, this is [PERSON_NAME], a sales professional here at [PERSON_NAME] Kia. I…" at bounding box center [1072, 613] width 595 height 74
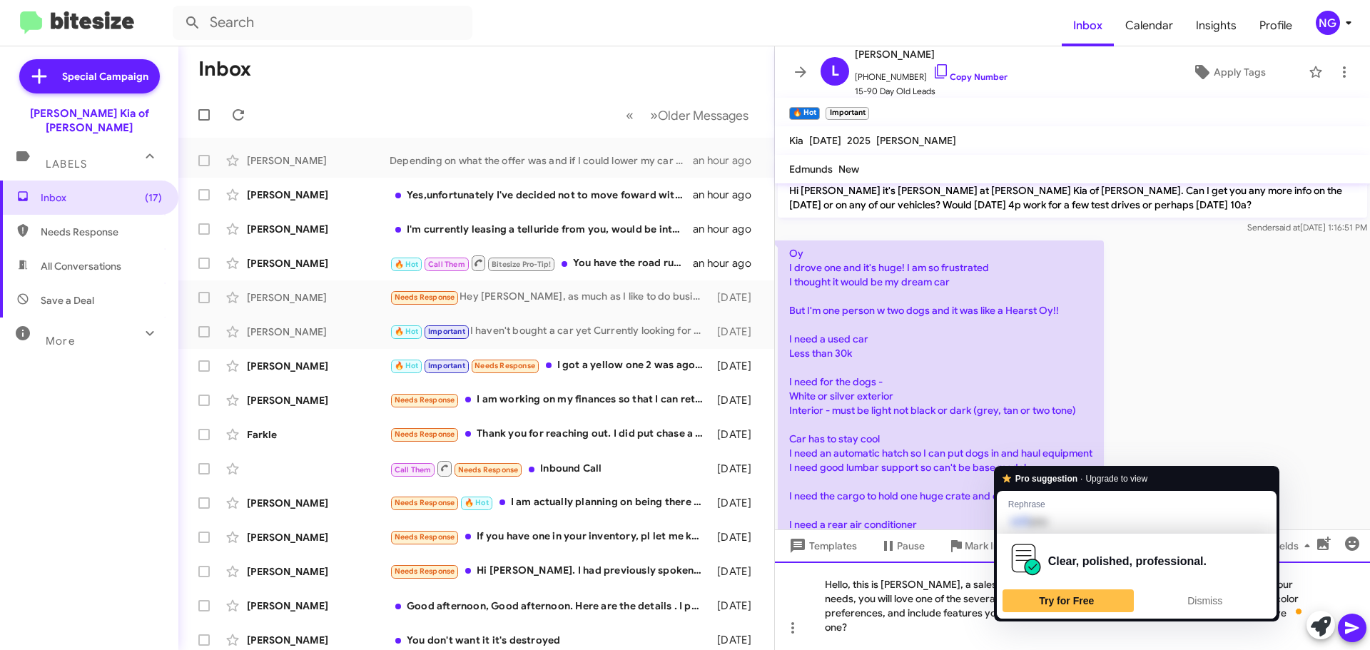
click at [1022, 625] on div "Hello, this is [PERSON_NAME], a sales professional here at [PERSON_NAME] Kia. I…" at bounding box center [1072, 605] width 595 height 88
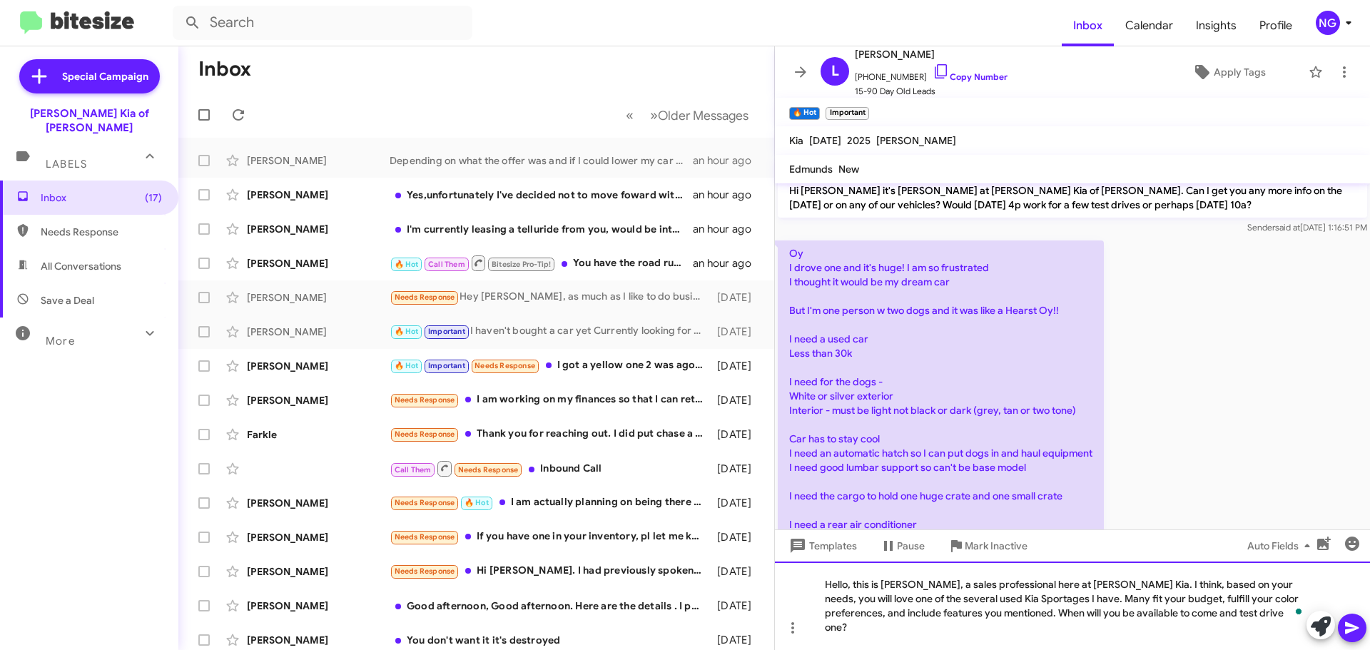
click at [1200, 619] on div "Hello, this is [PERSON_NAME], a sales professional here at [PERSON_NAME] Kia. I…" at bounding box center [1072, 605] width 595 height 88
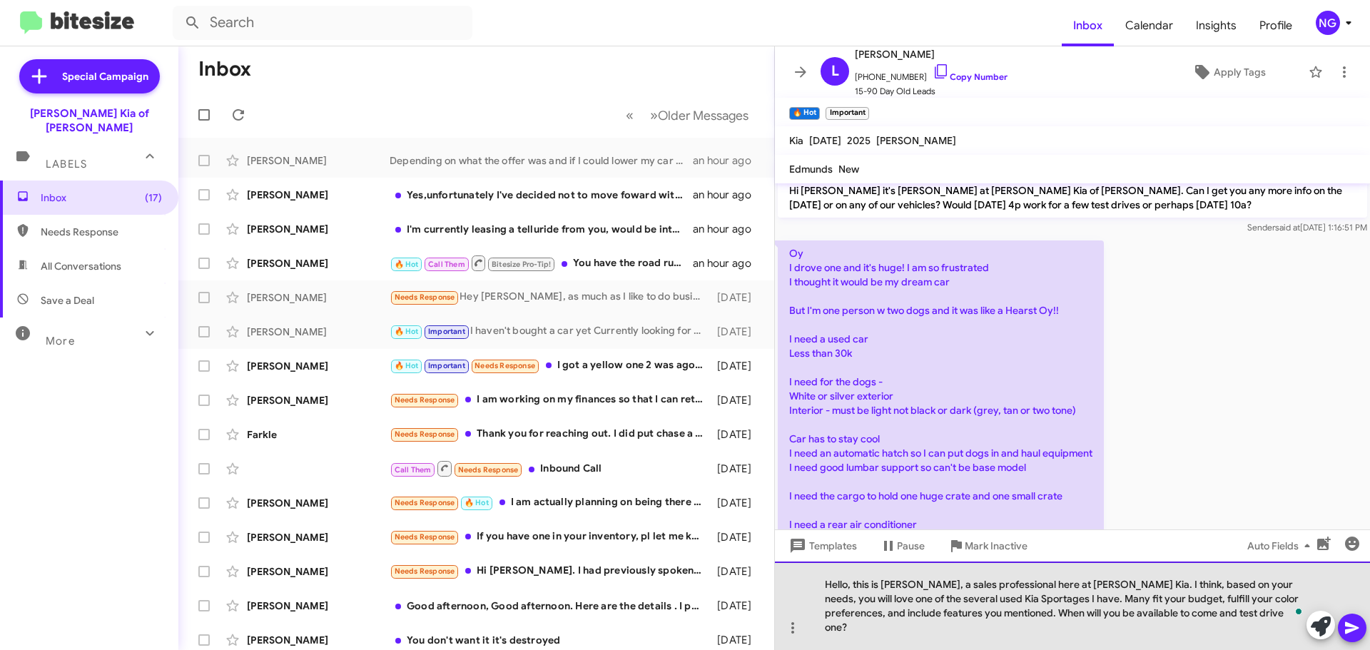
click at [1233, 626] on div "Hello, this is [PERSON_NAME], a sales professional here at [PERSON_NAME] Kia. I…" at bounding box center [1072, 605] width 595 height 88
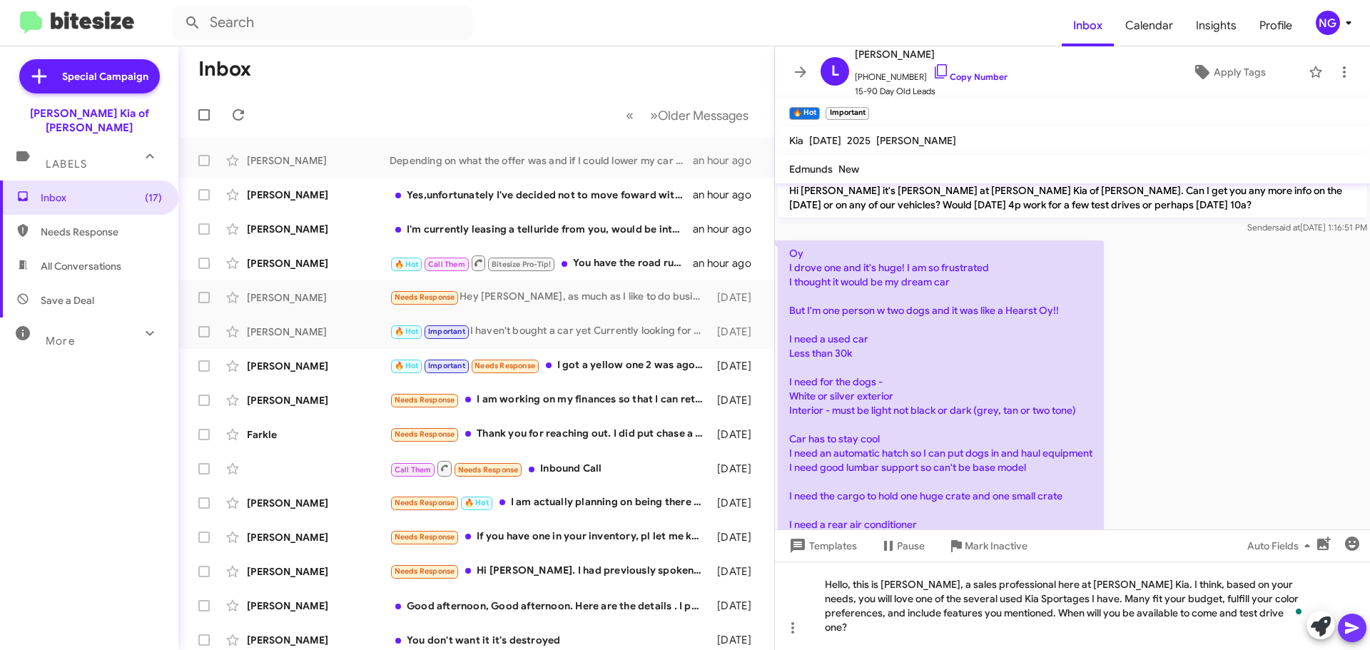
click at [1352, 623] on icon at bounding box center [1351, 627] width 17 height 17
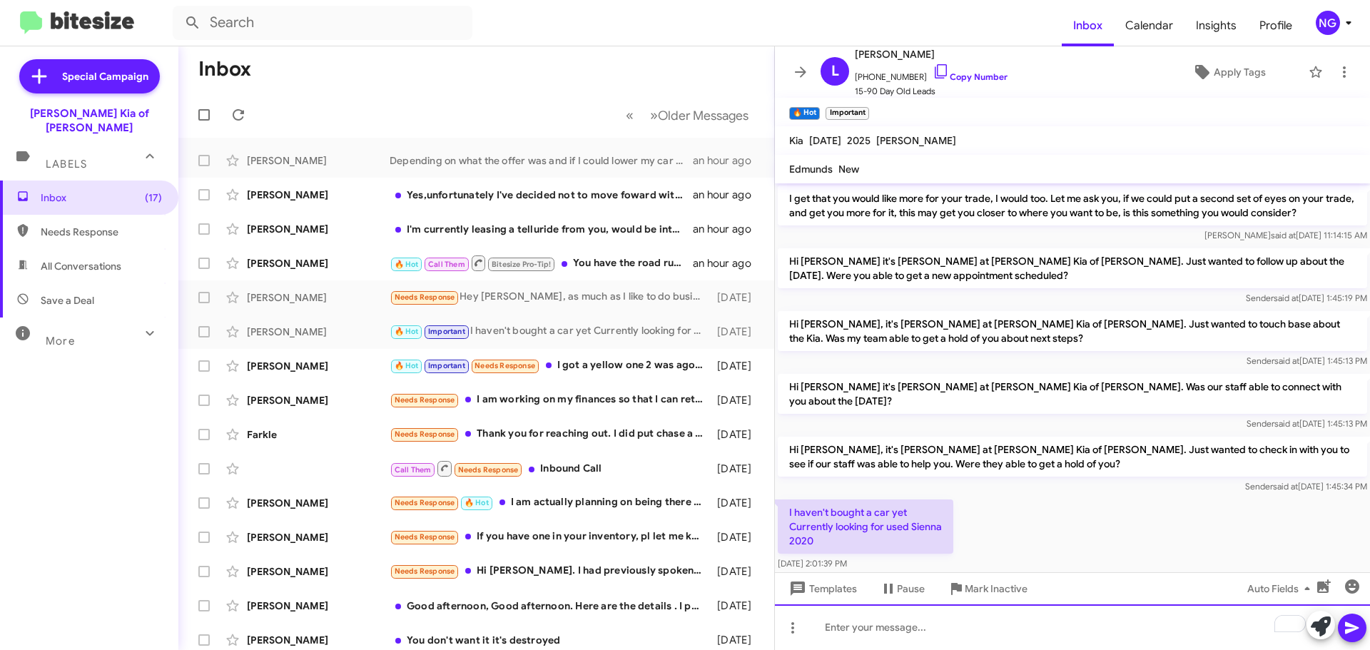
scroll to position [1248, 0]
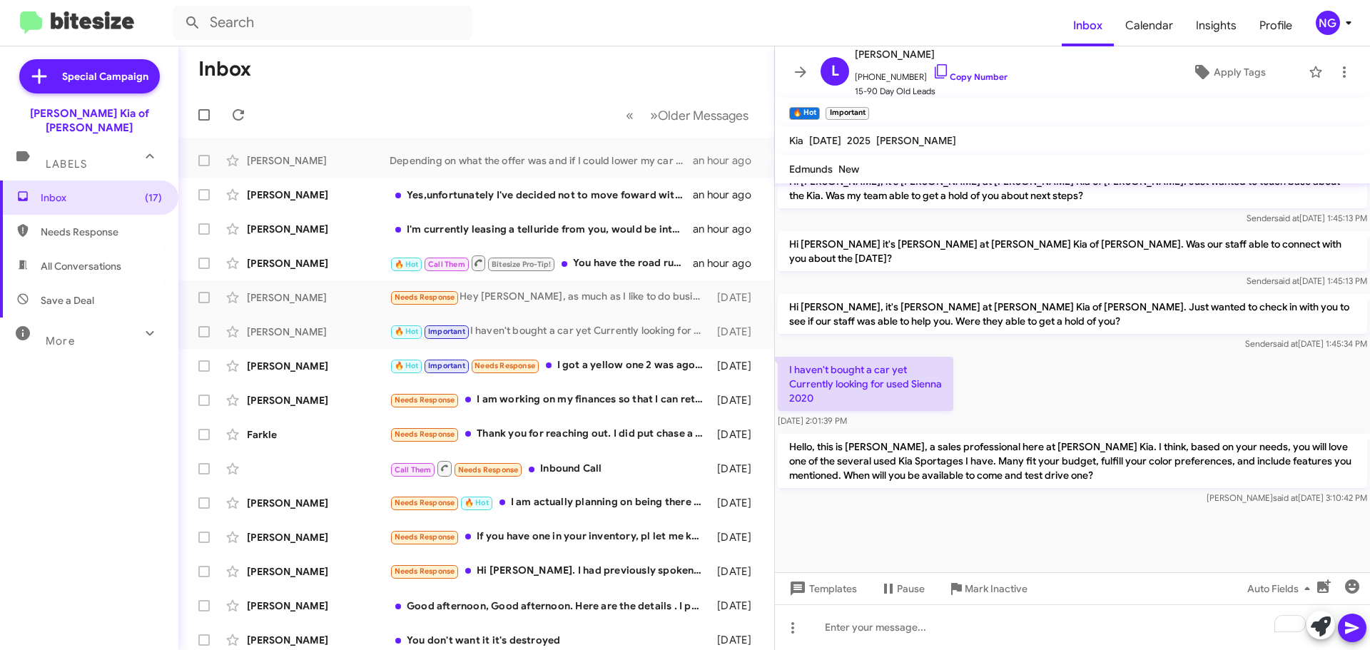
drag, startPoint x: 1126, startPoint y: 452, endPoint x: 1187, endPoint y: 442, distance: 61.5
click at [1187, 442] on p "Hello, this is [PERSON_NAME], a sales professional here at [PERSON_NAME] Kia. I…" at bounding box center [1072, 461] width 589 height 54
click at [1188, 442] on p "Hello, this is [PERSON_NAME], a sales professional here at [PERSON_NAME] Kia. I…" at bounding box center [1072, 461] width 589 height 54
click at [1252, 451] on p "Hello, this is [PERSON_NAME], a sales professional here at [PERSON_NAME] Kia. I…" at bounding box center [1072, 461] width 589 height 54
click at [1270, 472] on p "Hello, this is [PERSON_NAME], a sales professional here at [PERSON_NAME] Kia. I…" at bounding box center [1072, 461] width 589 height 54
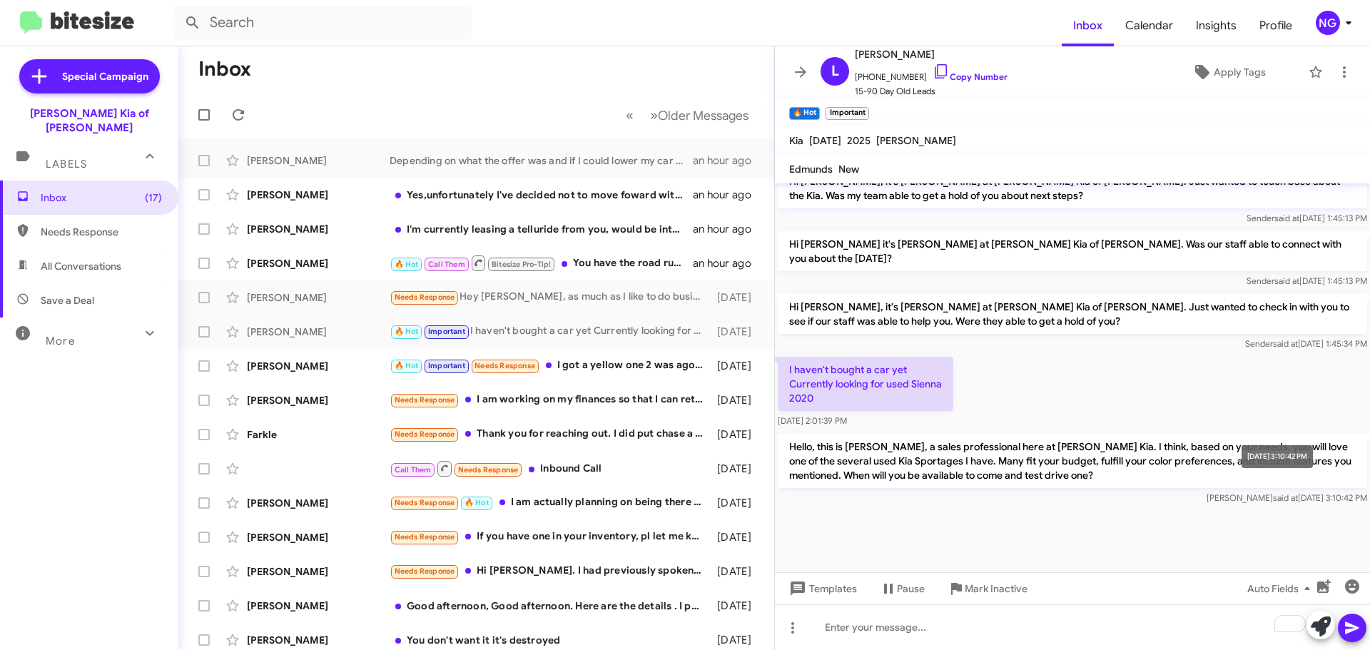
click at [1302, 492] on span "[PERSON_NAME] said at [DATE] 3:10:42 PM" at bounding box center [1286, 497] width 161 height 11
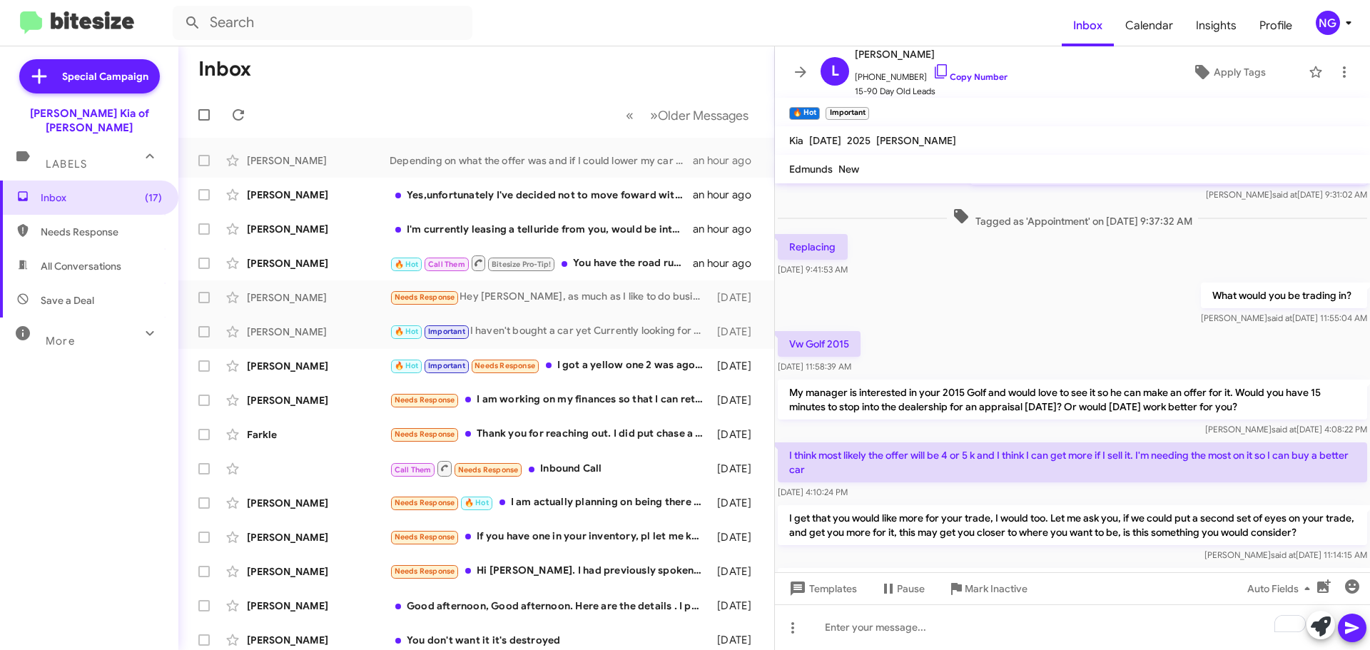
scroll to position [678, 0]
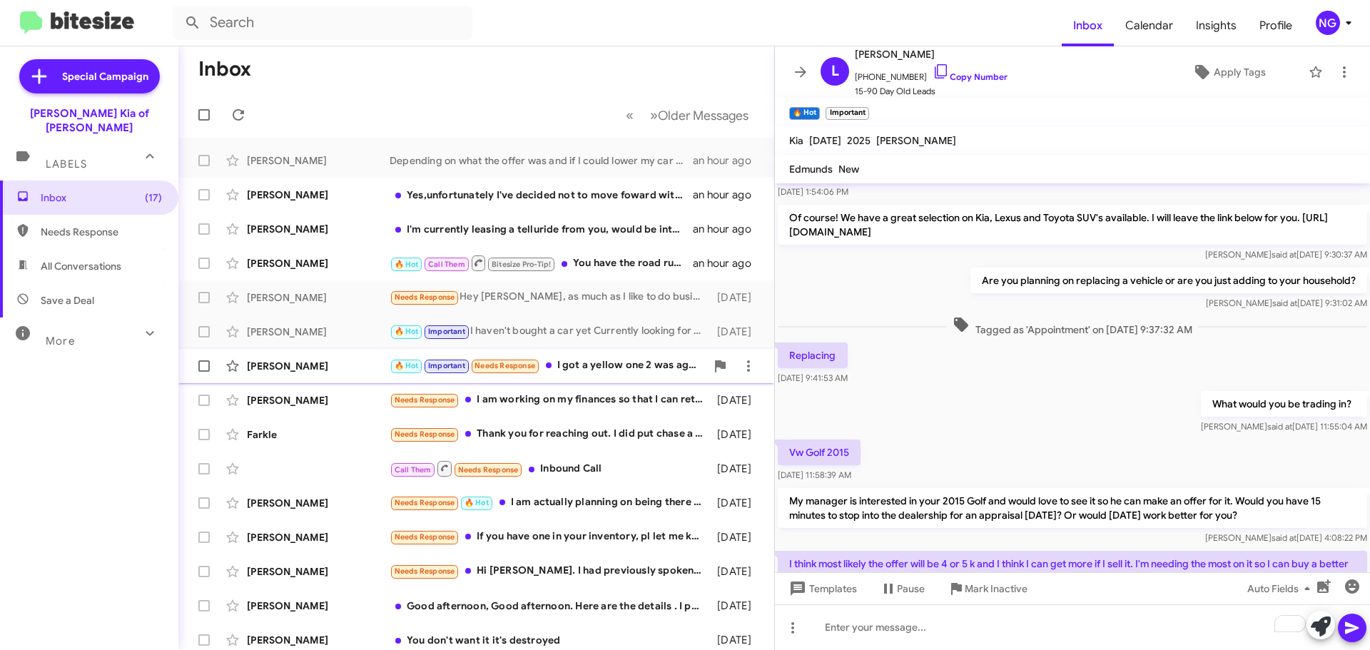
click at [608, 362] on div "🔥 Hot Important Needs Response I got a yellow one 2 was ago, thank you" at bounding box center [547, 365] width 316 height 16
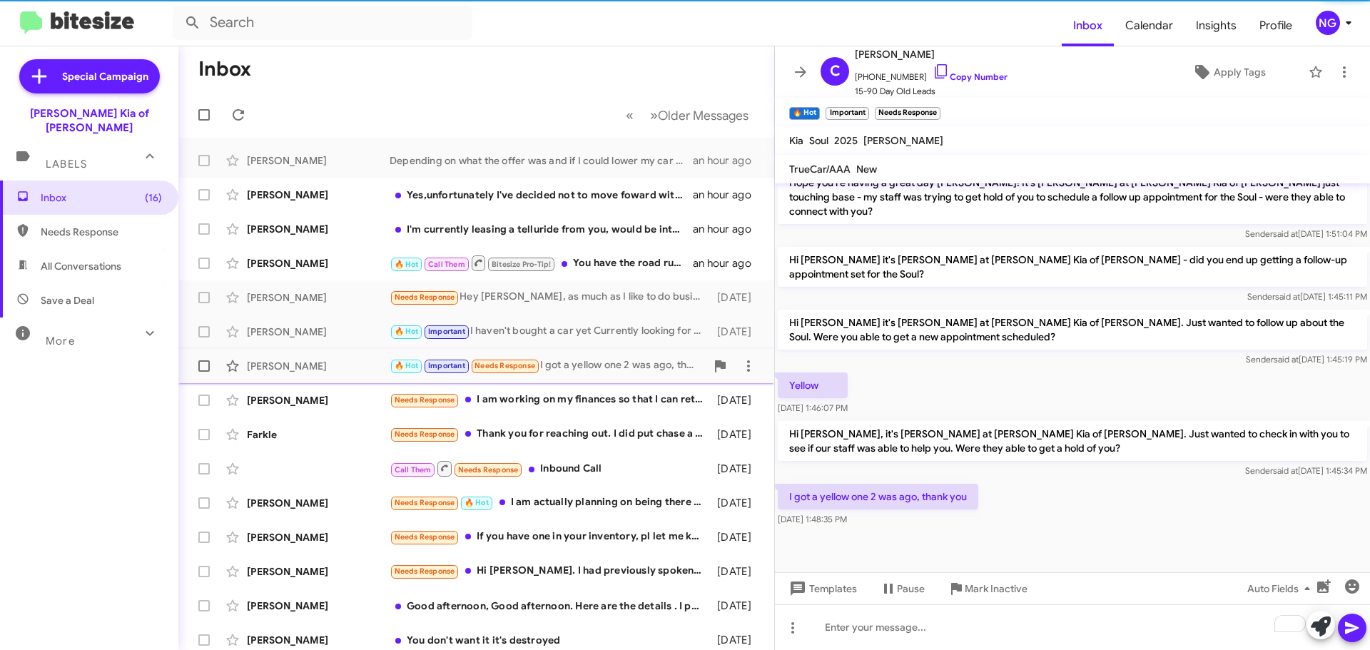
scroll to position [407, 0]
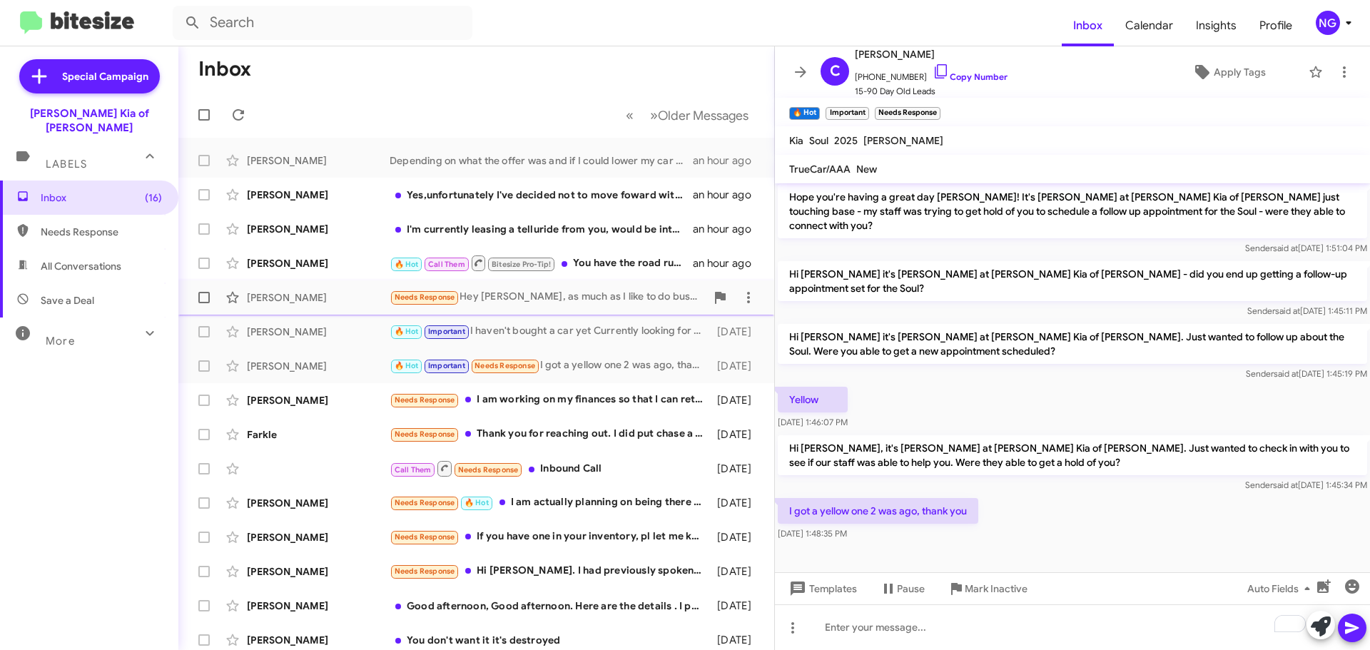
click at [588, 299] on div "Needs Response Hey [PERSON_NAME], as much as I like to do business with you guy…" at bounding box center [547, 297] width 316 height 16
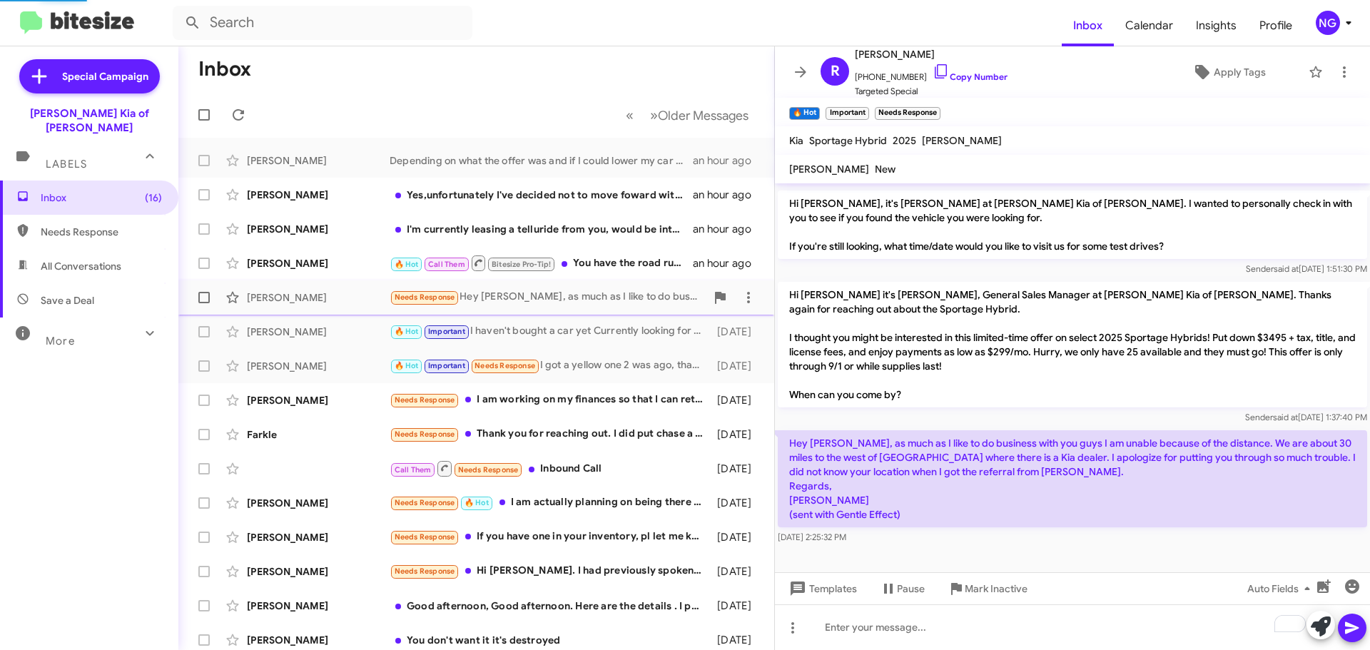
scroll to position [247, 0]
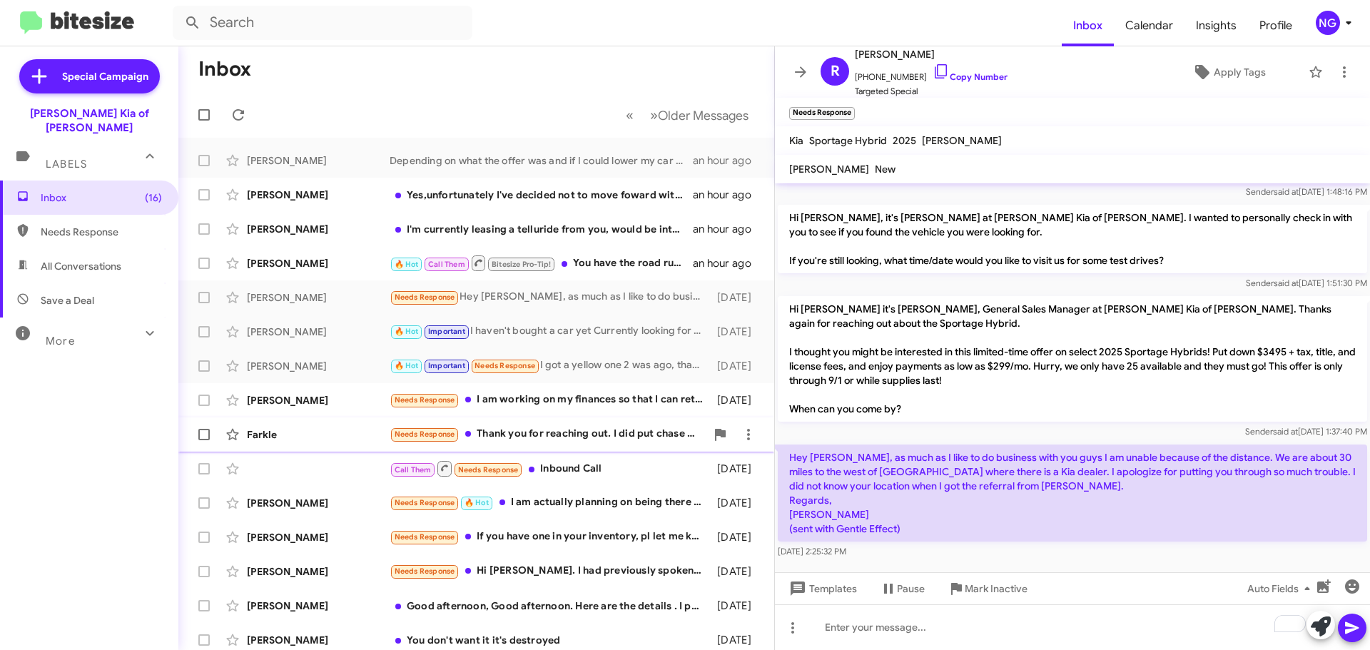
click at [517, 428] on div "Needs Response Thank you for reaching out. I did put chase a vehicle and am sch…" at bounding box center [547, 434] width 316 height 16
click at [531, 415] on span "[PERSON_NAME] Needs Response I am working on my finances so that I can return t…" at bounding box center [476, 400] width 596 height 34
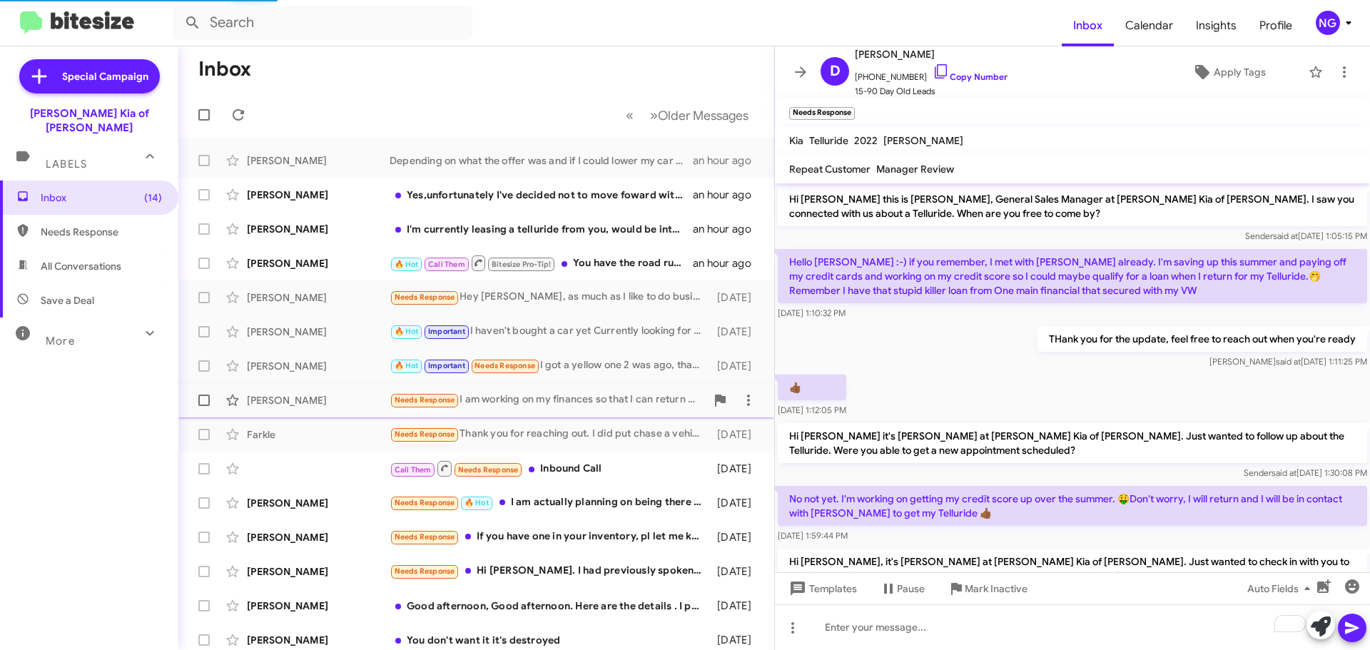
scroll to position [128, 0]
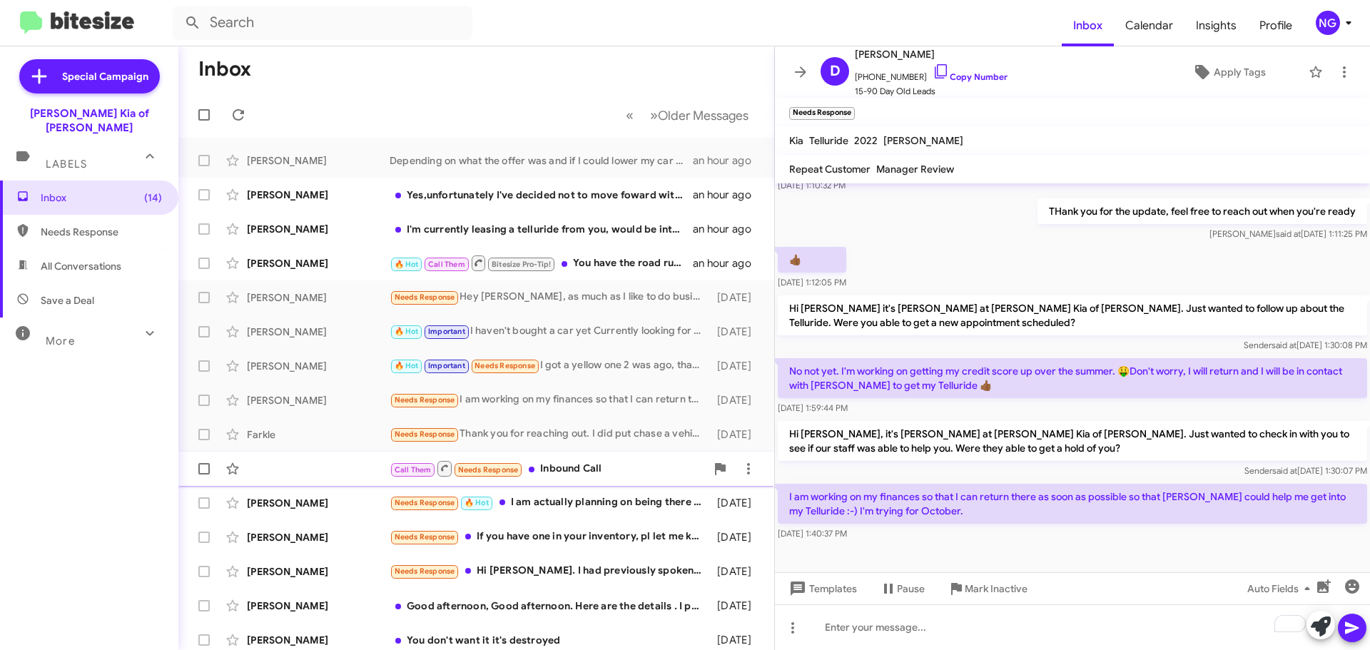
click at [626, 454] on div "Call Them Needs Response Inbound Call [DATE]" at bounding box center [476, 468] width 573 height 29
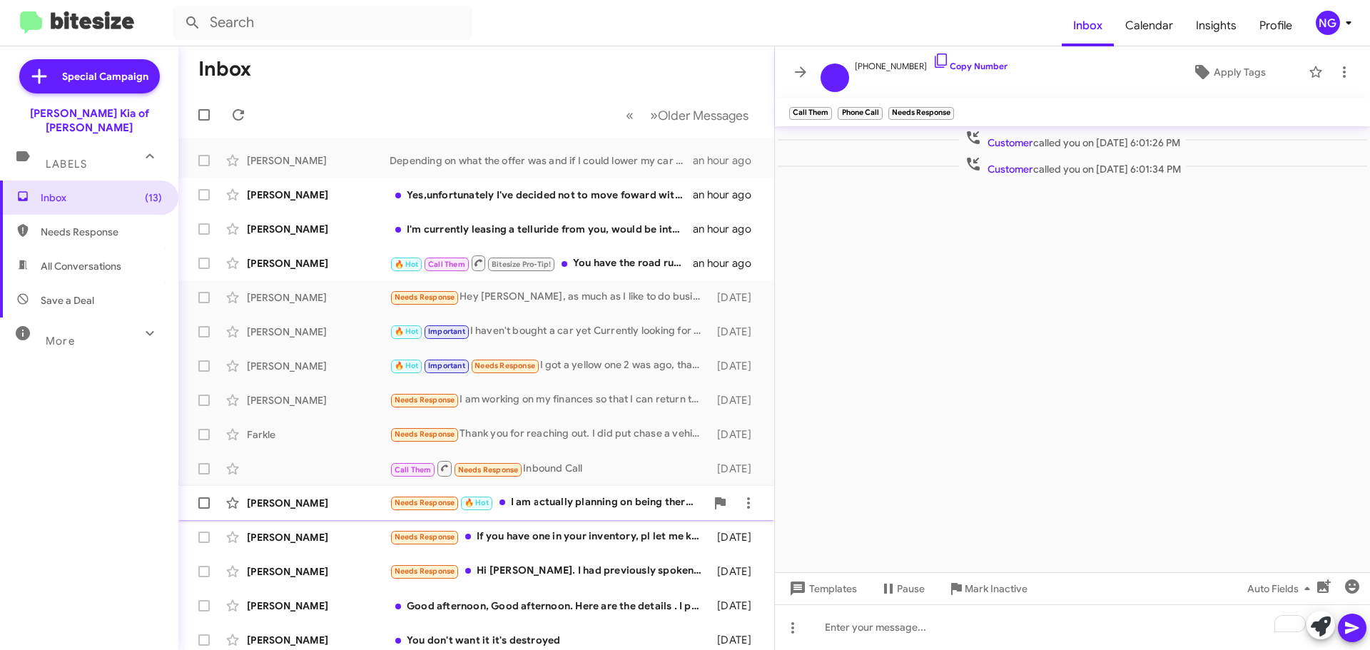
click at [630, 506] on div "Needs Response 🔥 Hot I am actually planning on being there in about an hour" at bounding box center [547, 502] width 316 height 16
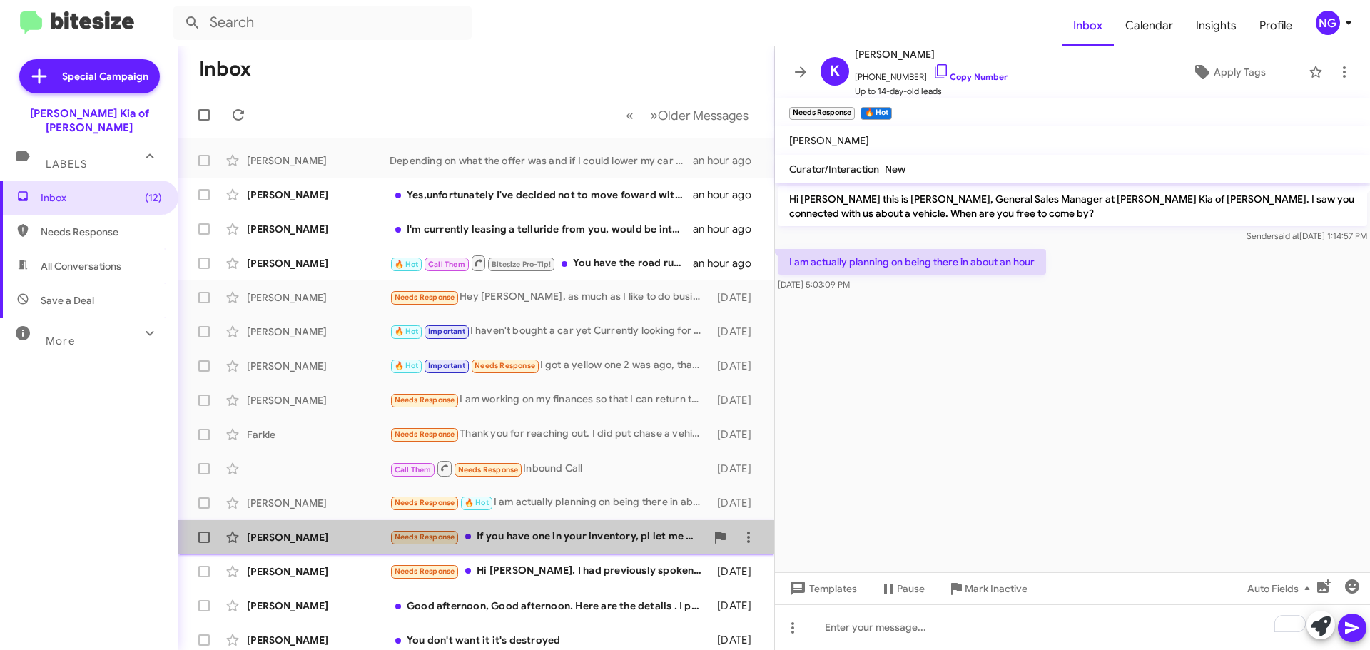
click at [620, 539] on div "Needs Response If you have one in your inventory, pl let me know. Thanks" at bounding box center [547, 537] width 316 height 16
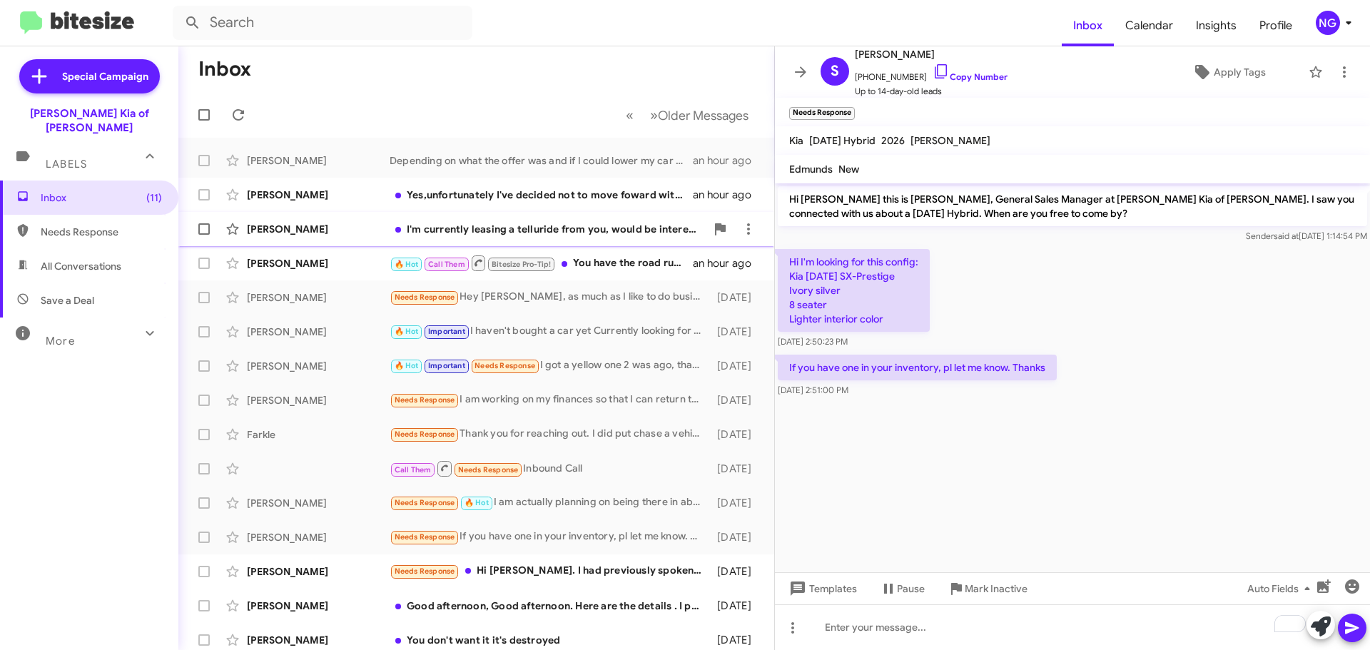
click at [585, 225] on div "I'm currently leasing a telluride from you, would be interested in trading it i…" at bounding box center [547, 229] width 316 height 14
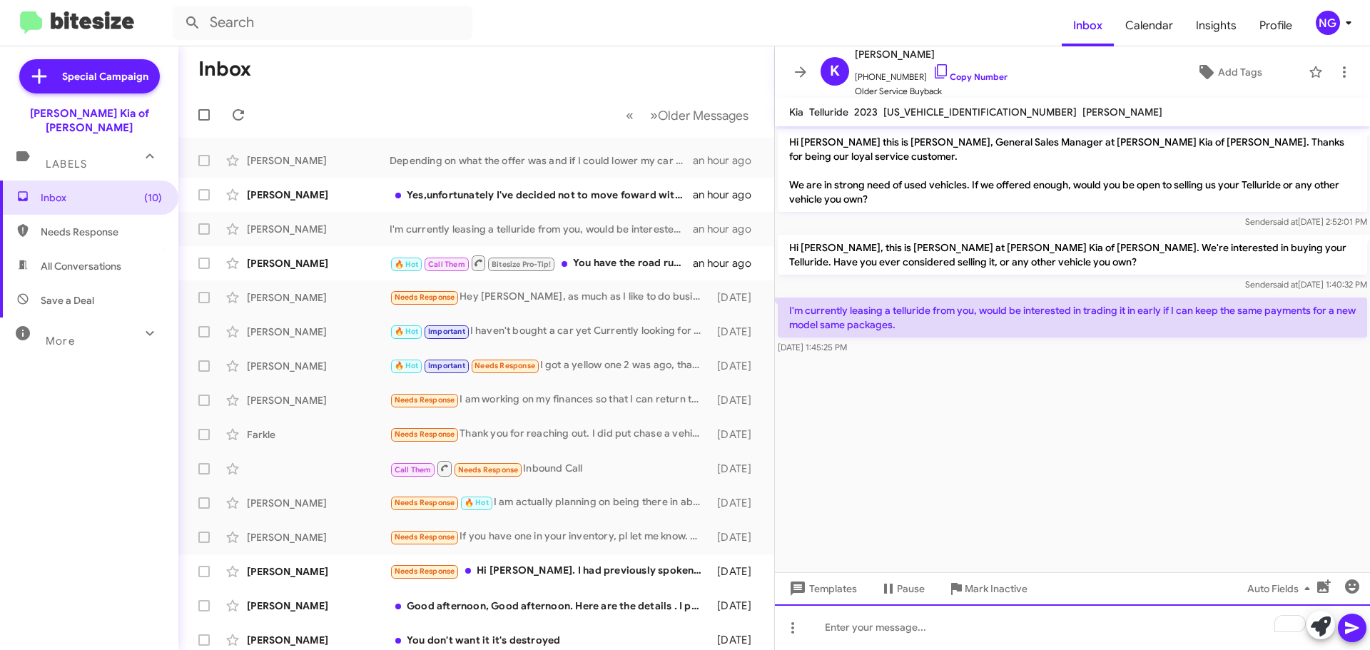
click at [932, 626] on div "To enrich screen reader interactions, please activate Accessibility in Grammarl…" at bounding box center [1072, 627] width 595 height 46
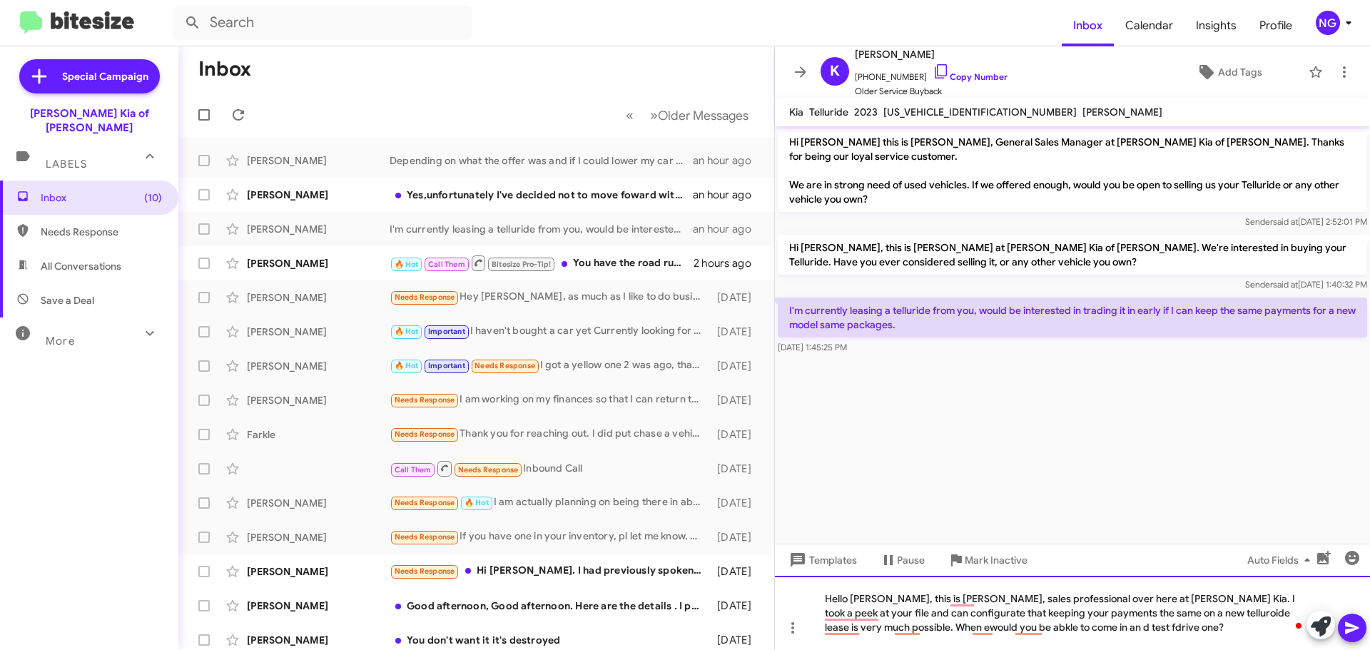
click at [1129, 611] on div "Hello [PERSON_NAME], this is [PERSON_NAME], sales professional over here at [PE…" at bounding box center [1072, 613] width 595 height 74
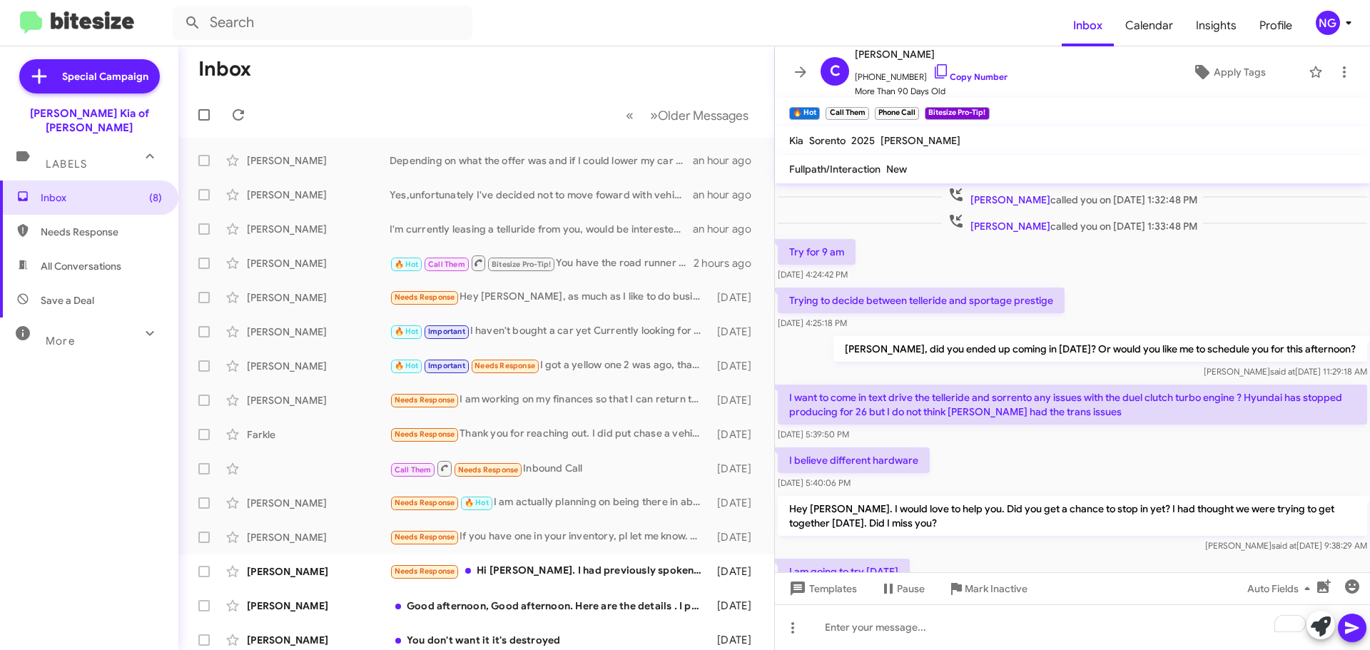
scroll to position [615, 0]
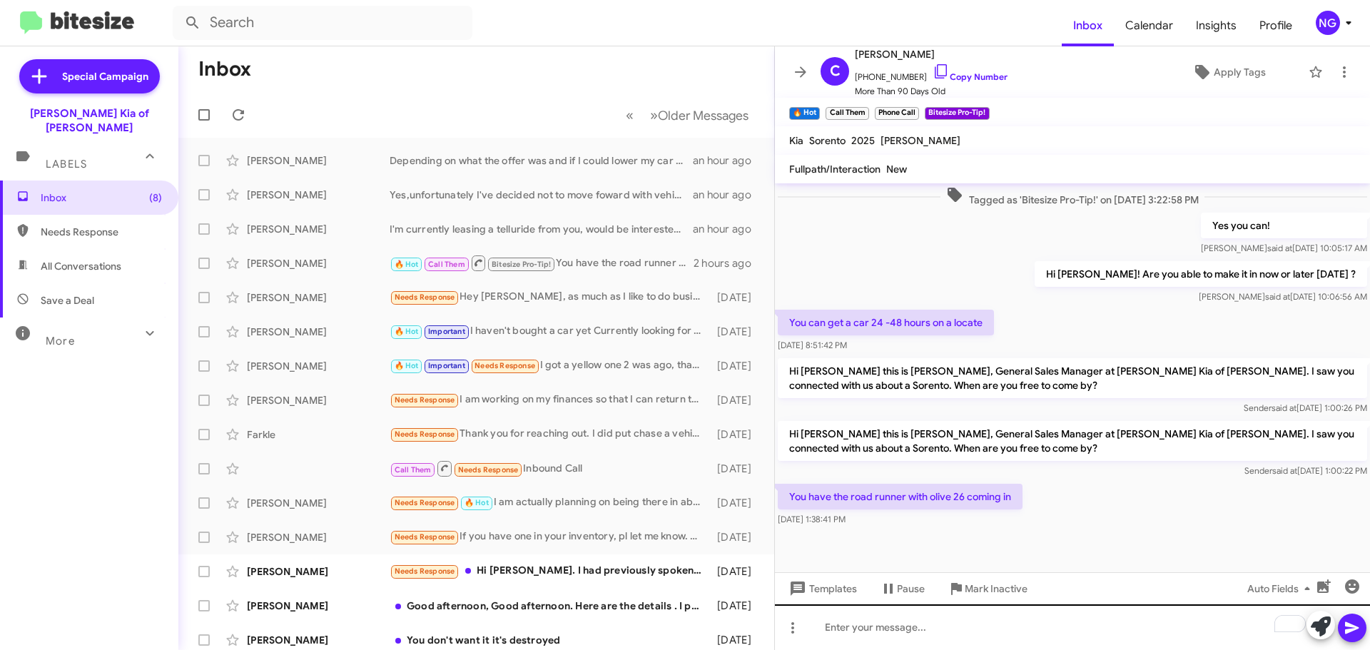
click at [888, 616] on div "To enrich screen reader interactions, please activate Accessibility in Grammarl…" at bounding box center [1072, 627] width 595 height 46
click at [895, 622] on div "To enrich screen reader interactions, please activate Accessibility in Grammarl…" at bounding box center [1072, 627] width 595 height 46
